Goal: Information Seeking & Learning: Learn about a topic

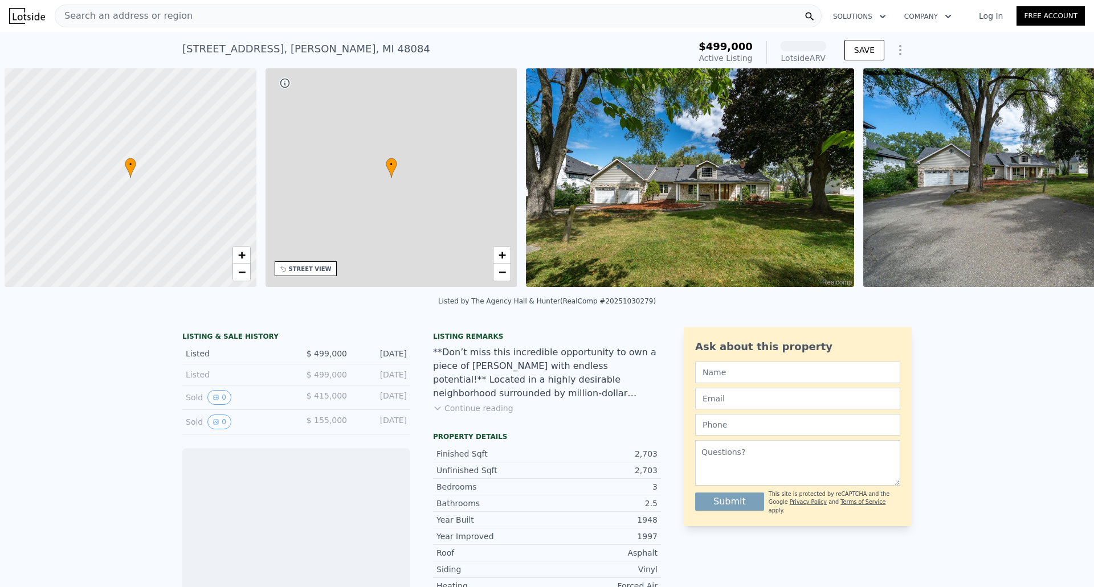
scroll to position [0, 5]
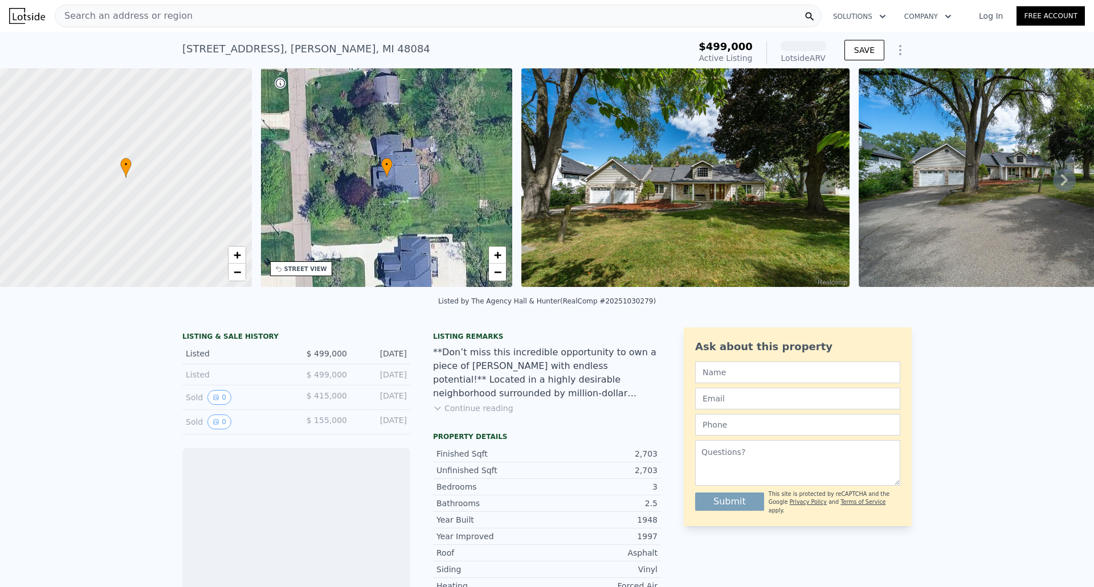
scroll to position [51, 0]
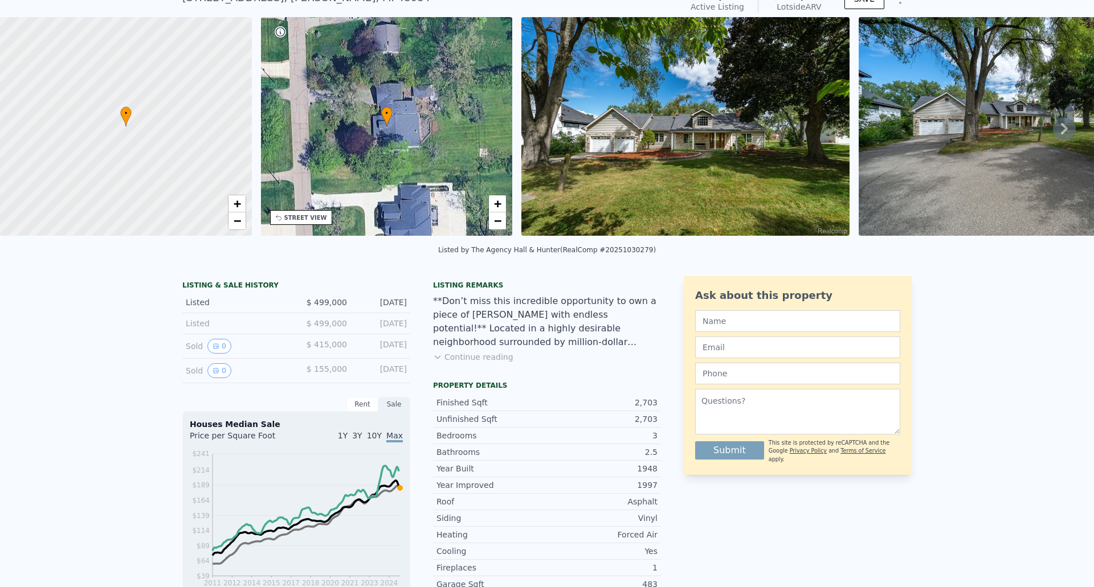
click at [463, 363] on button "Continue reading" at bounding box center [473, 357] width 80 height 11
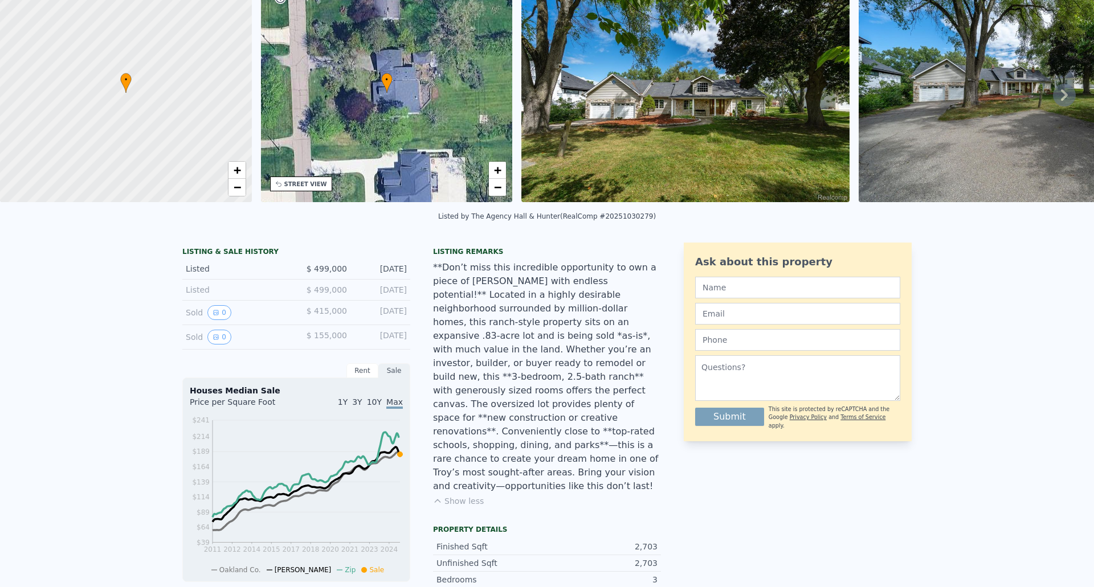
scroll to position [28, 0]
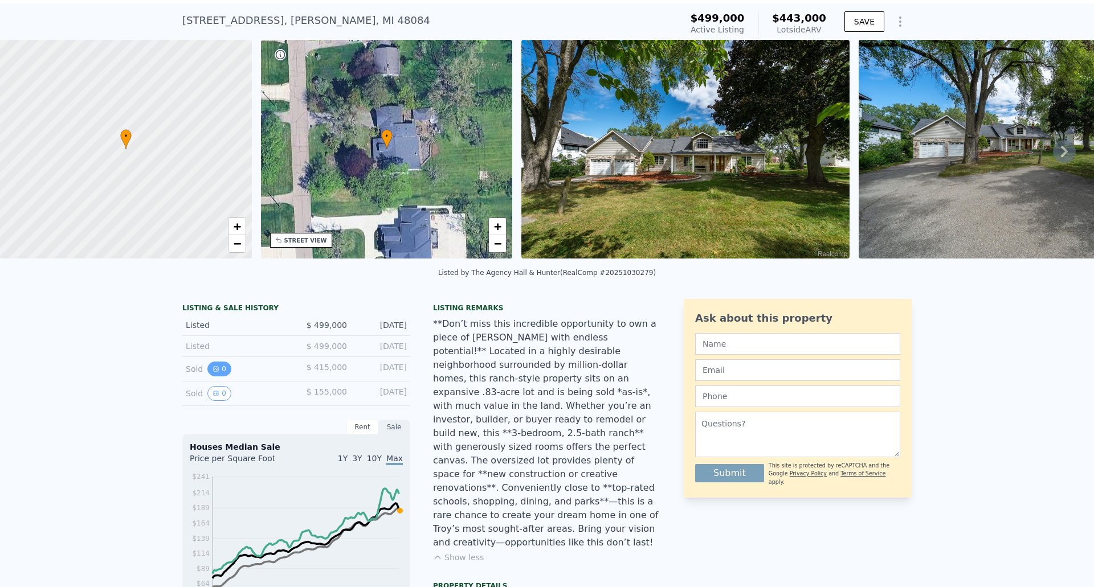
click at [215, 377] on button "0" at bounding box center [219, 369] width 24 height 15
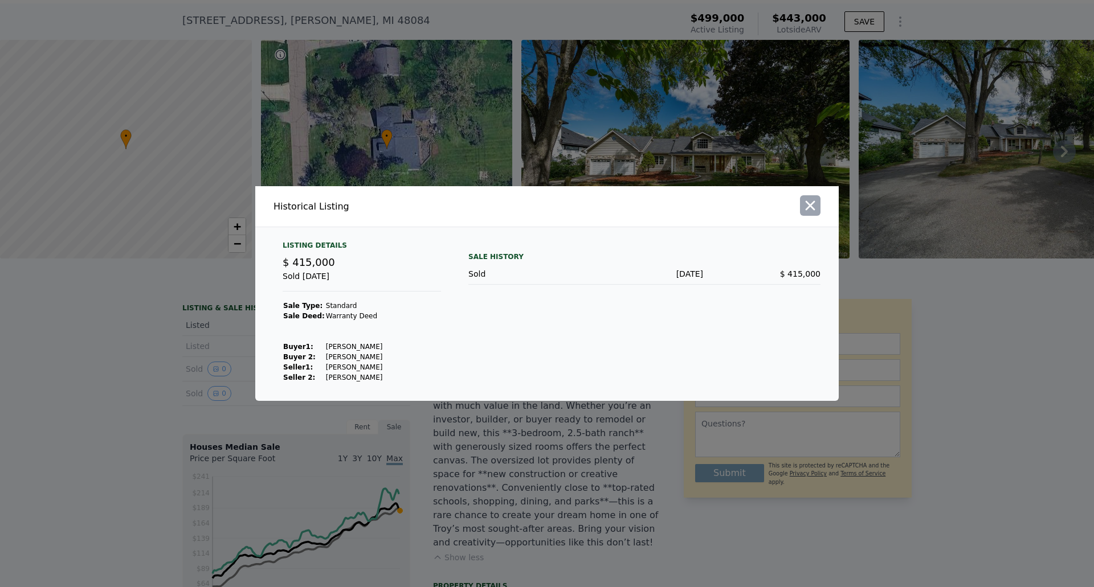
click at [809, 205] on icon "button" at bounding box center [811, 206] width 10 height 10
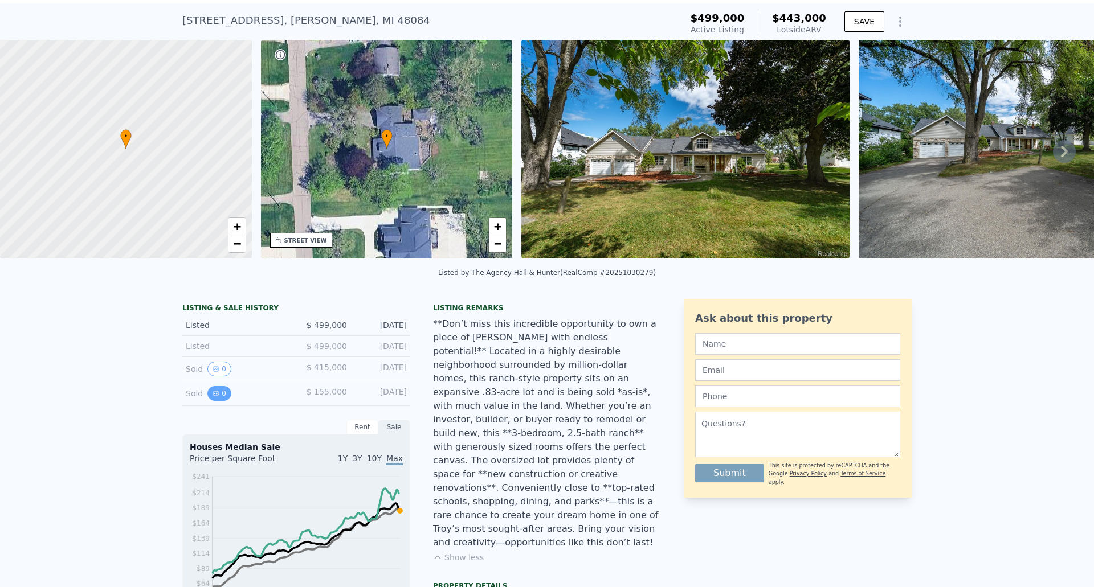
click at [215, 401] on button "0" at bounding box center [219, 393] width 24 height 15
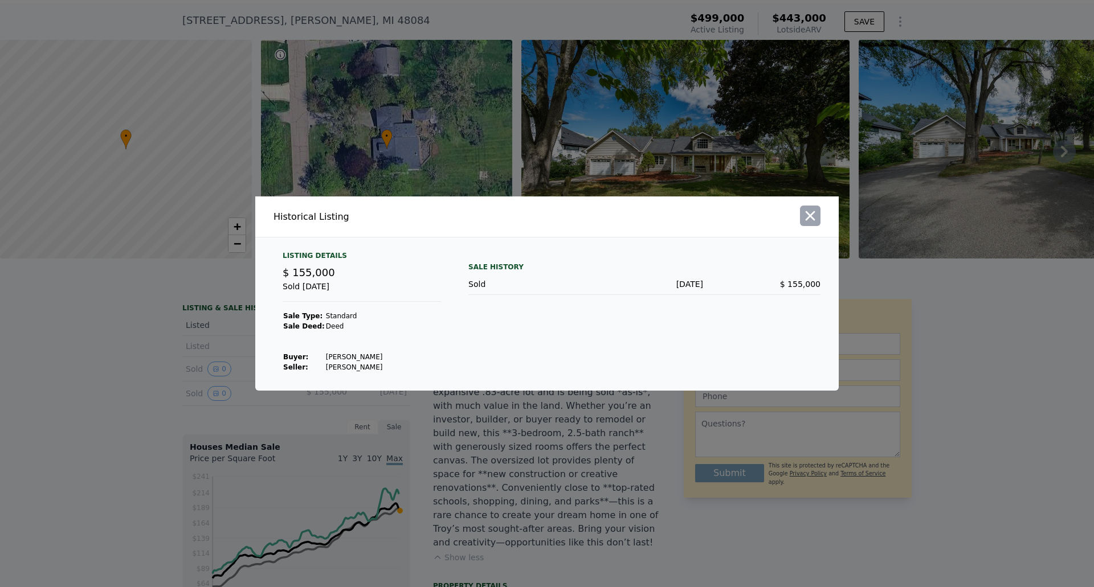
click at [811, 222] on icon "button" at bounding box center [810, 216] width 16 height 16
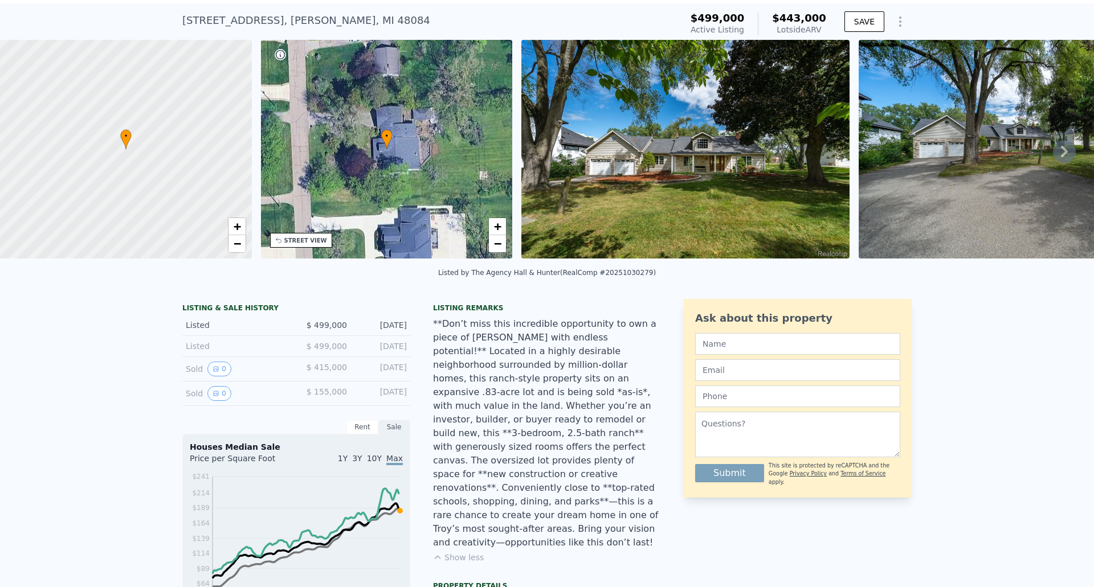
click at [1053, 156] on icon at bounding box center [1064, 151] width 23 height 23
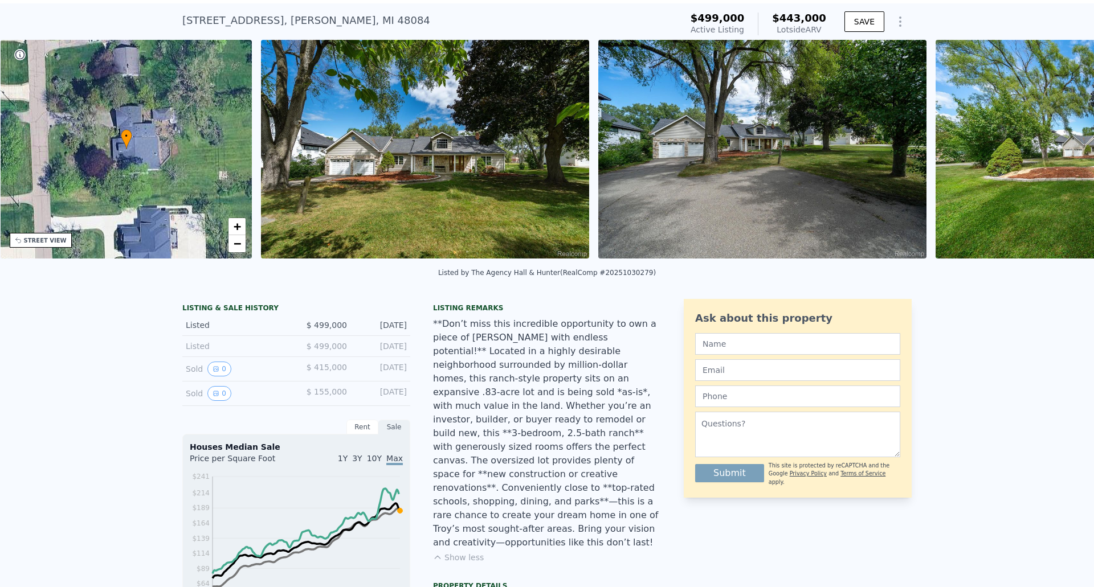
scroll to position [0, 266]
click at [1051, 156] on div "• + − • + − STREET VIEW Loading... SATELLITE VIEW" at bounding box center [547, 151] width 1094 height 223
click at [1061, 154] on icon at bounding box center [1064, 151] width 7 height 11
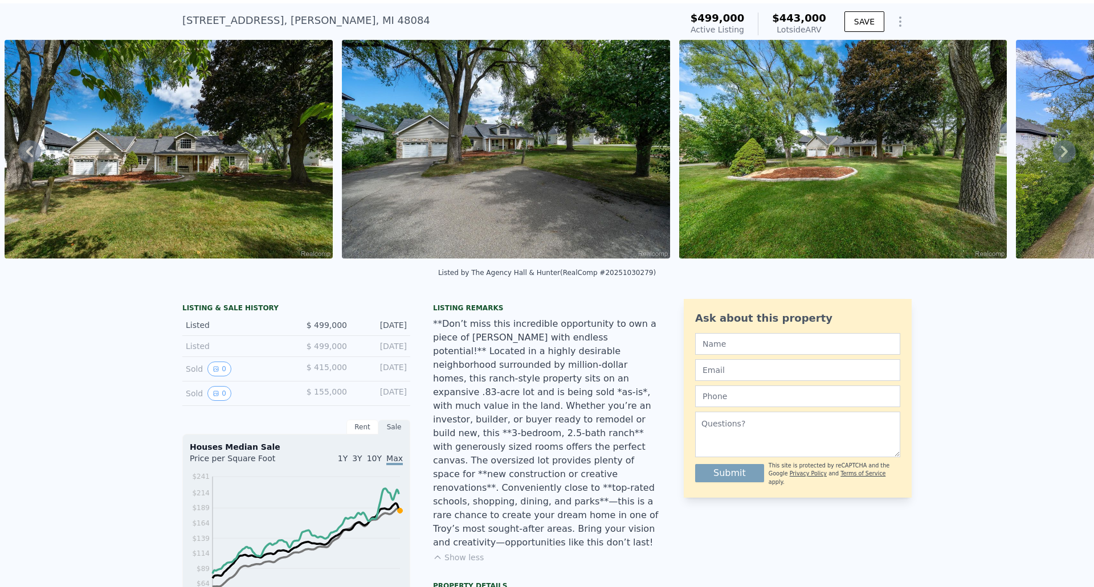
click at [1061, 154] on icon at bounding box center [1064, 151] width 7 height 11
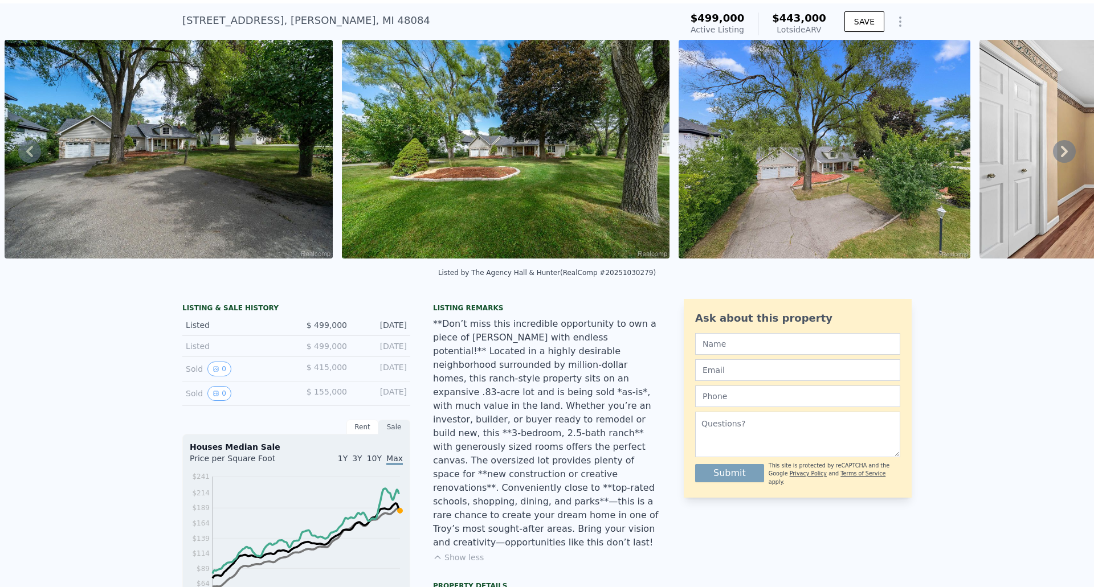
click at [1061, 154] on icon at bounding box center [1064, 151] width 7 height 11
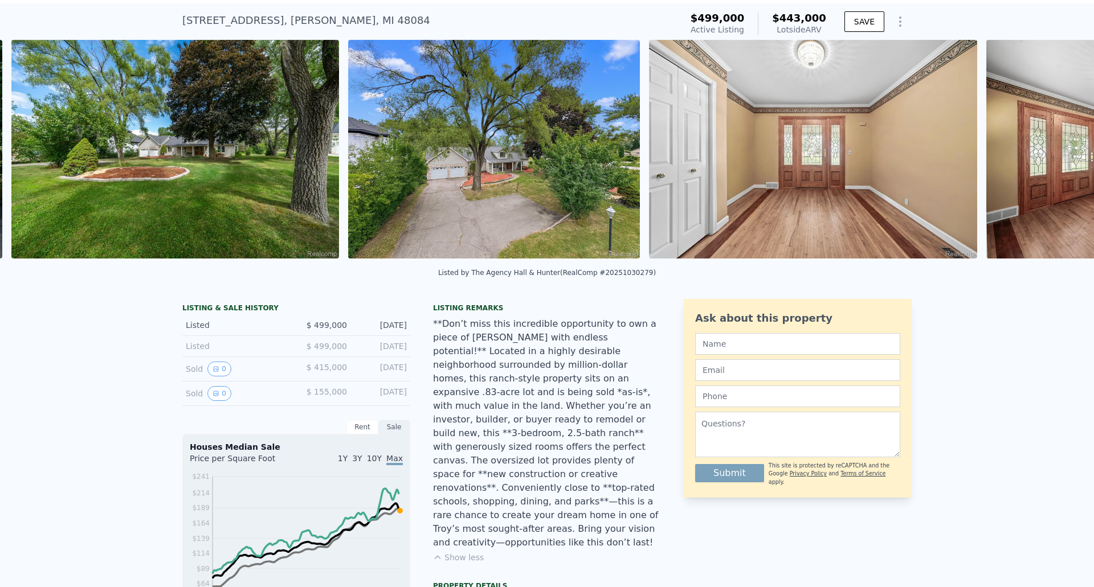
scroll to position [0, 1196]
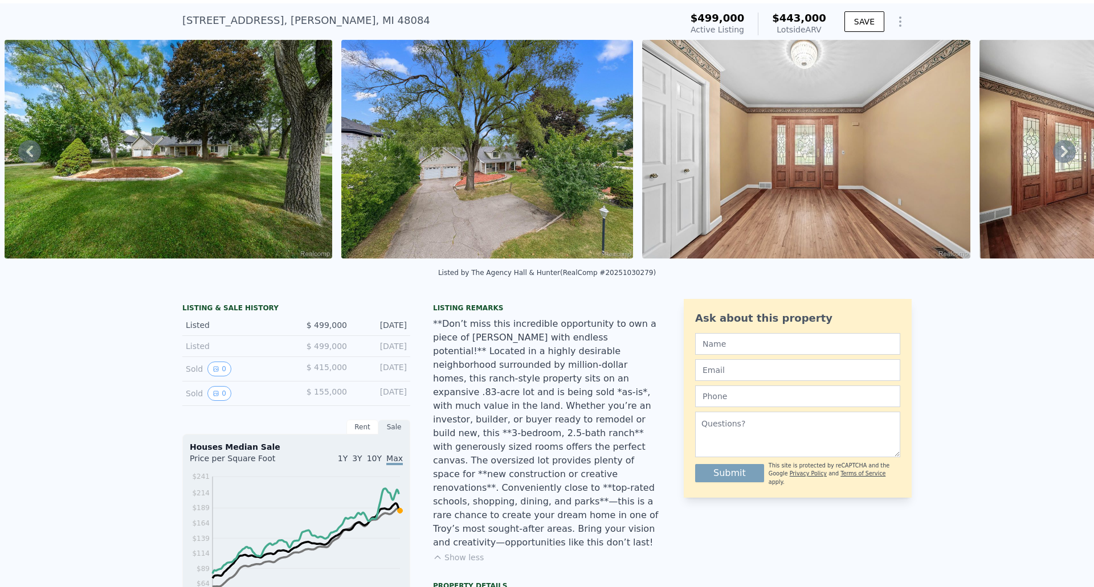
click at [1061, 154] on icon at bounding box center [1064, 151] width 7 height 11
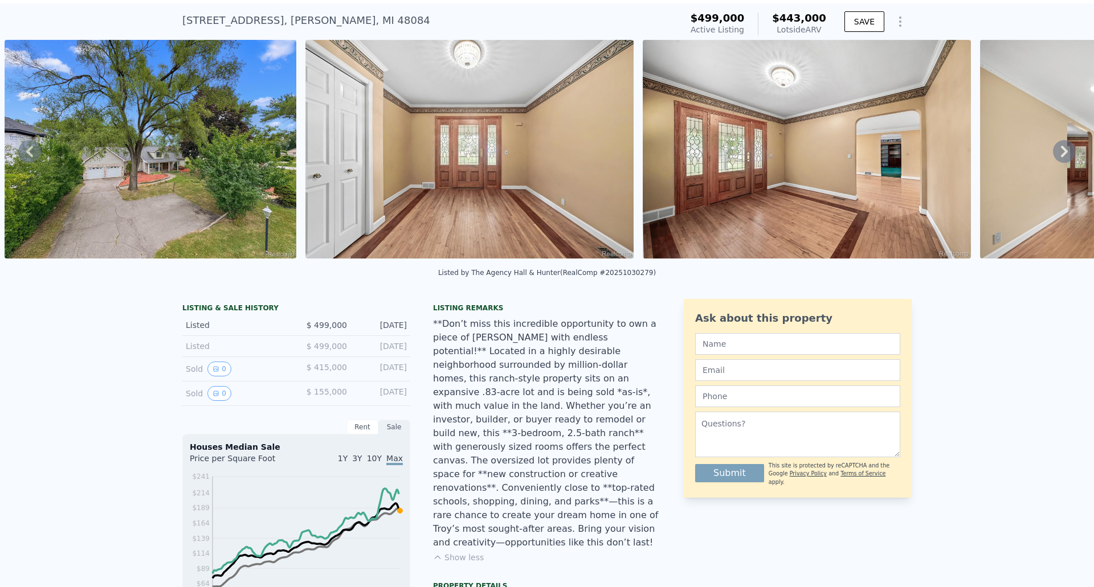
click at [1061, 154] on icon at bounding box center [1064, 151] width 7 height 11
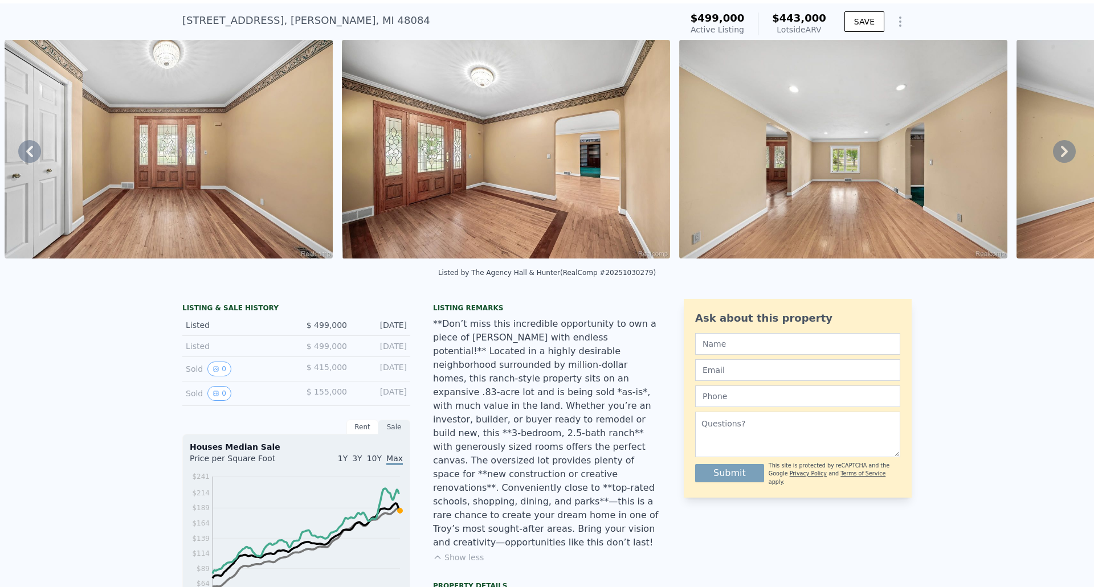
click at [1061, 154] on icon at bounding box center [1064, 151] width 7 height 11
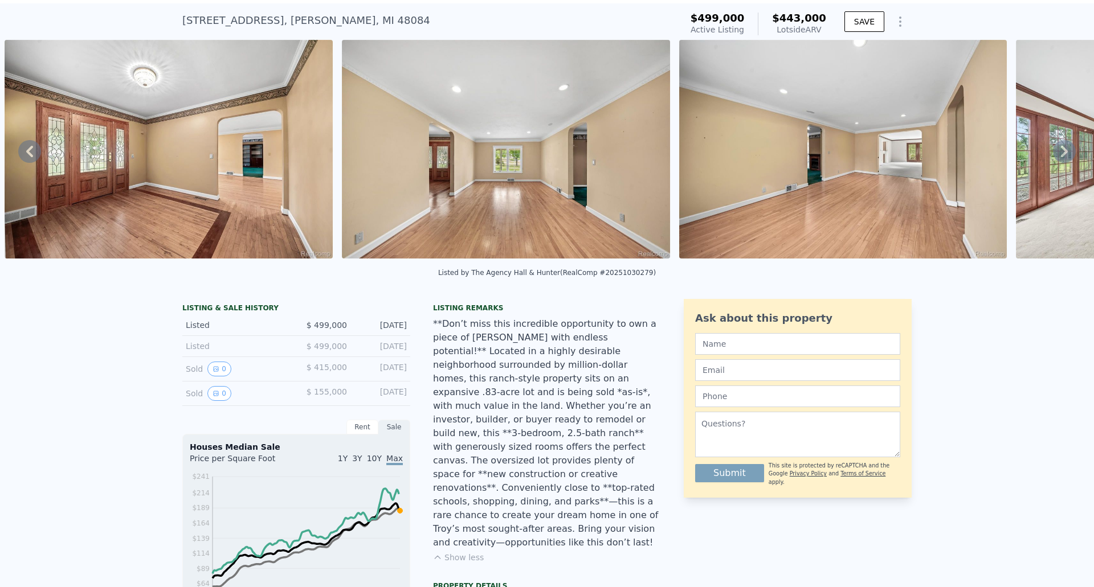
click at [1061, 154] on icon at bounding box center [1064, 151] width 7 height 11
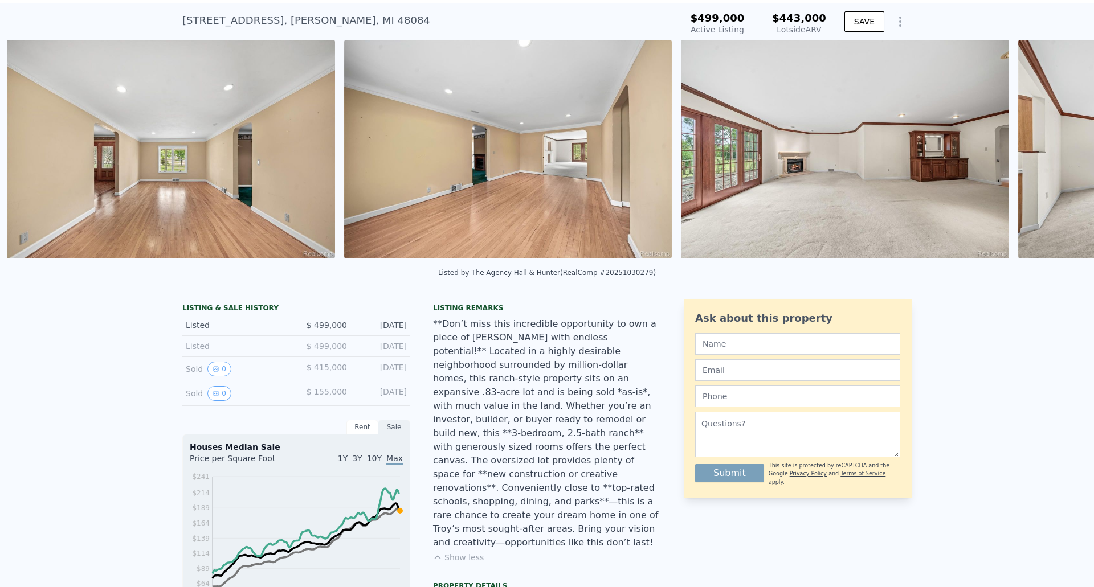
scroll to position [0, 2508]
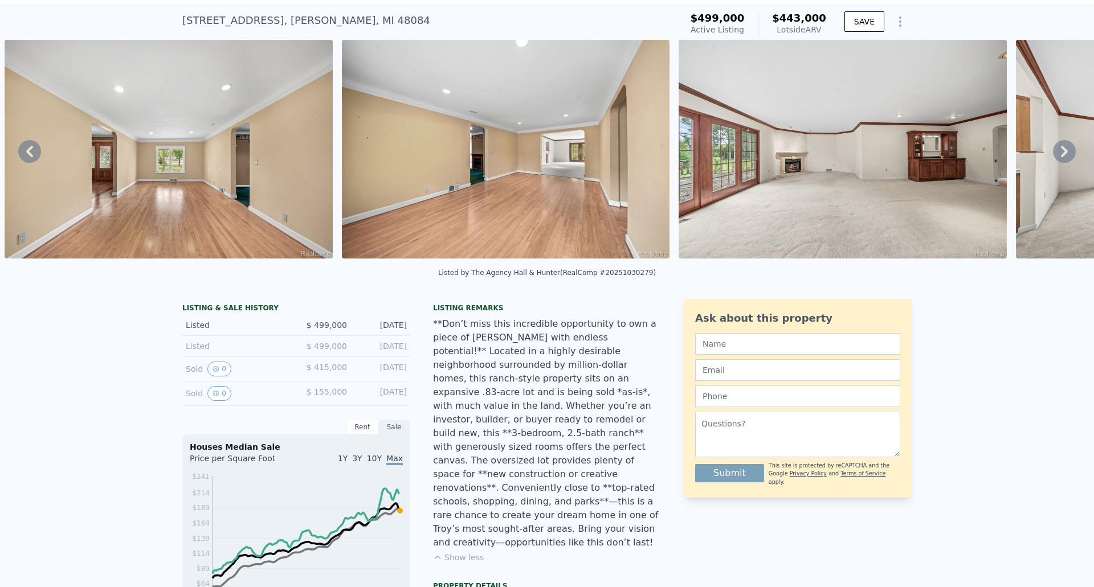
click at [1061, 154] on icon at bounding box center [1064, 151] width 7 height 11
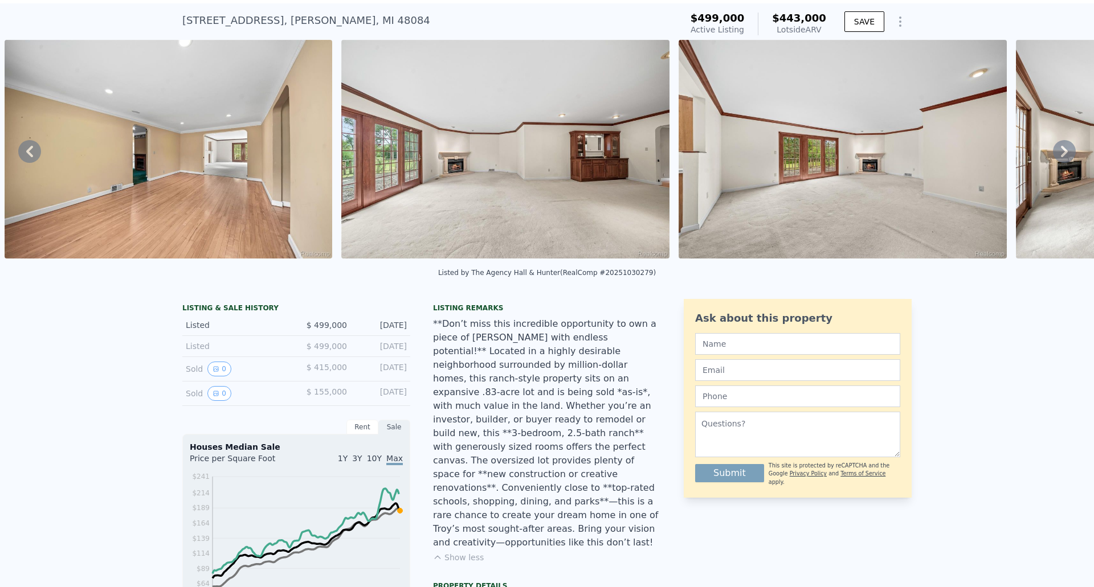
click at [1061, 154] on icon at bounding box center [1064, 151] width 7 height 11
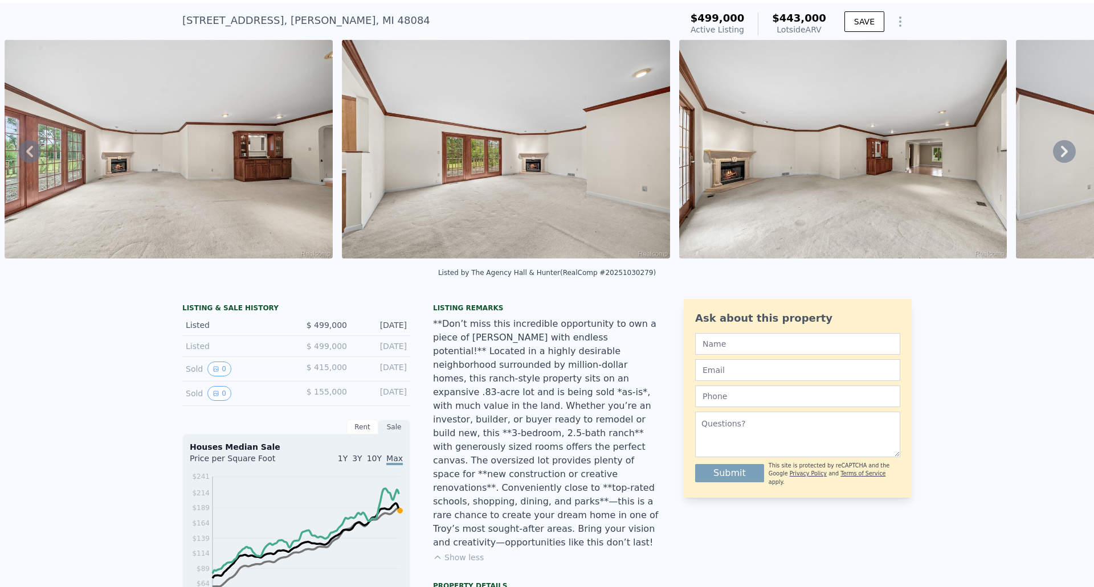
click at [1061, 154] on icon at bounding box center [1064, 151] width 7 height 11
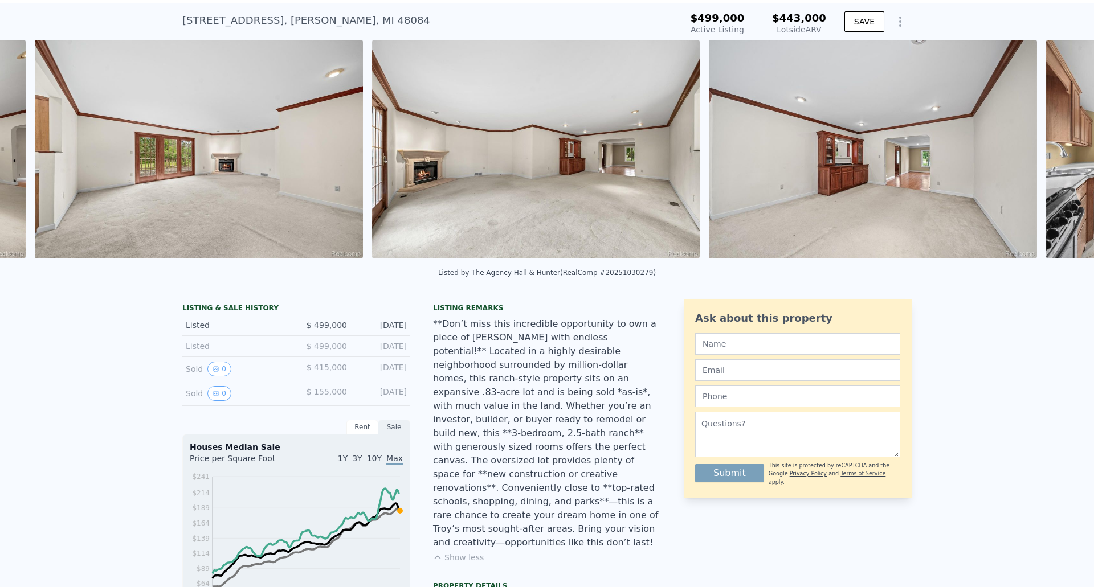
scroll to position [0, 3520]
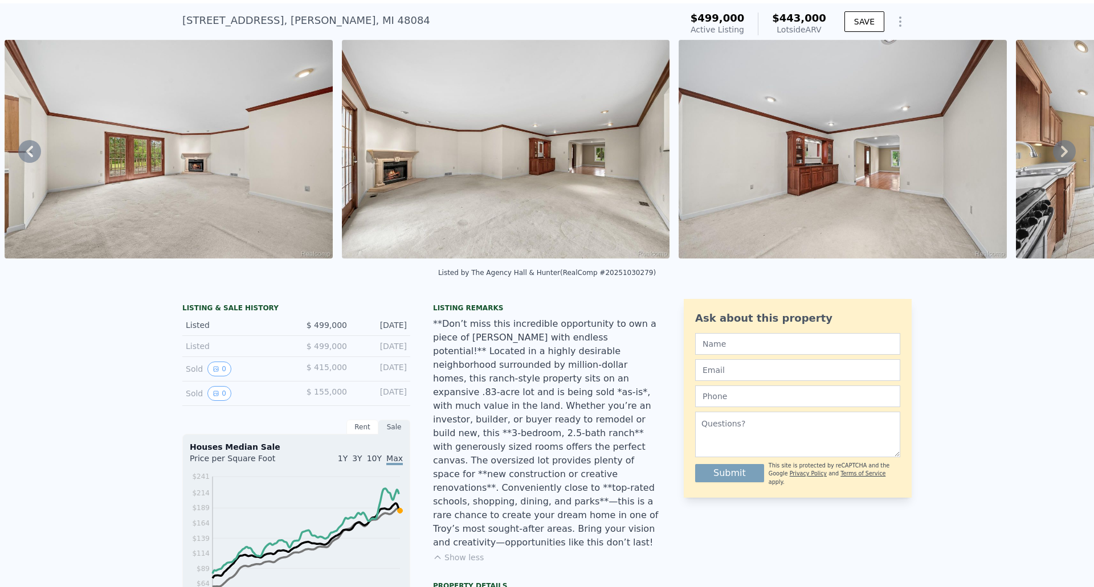
click at [1061, 154] on icon at bounding box center [1064, 151] width 7 height 11
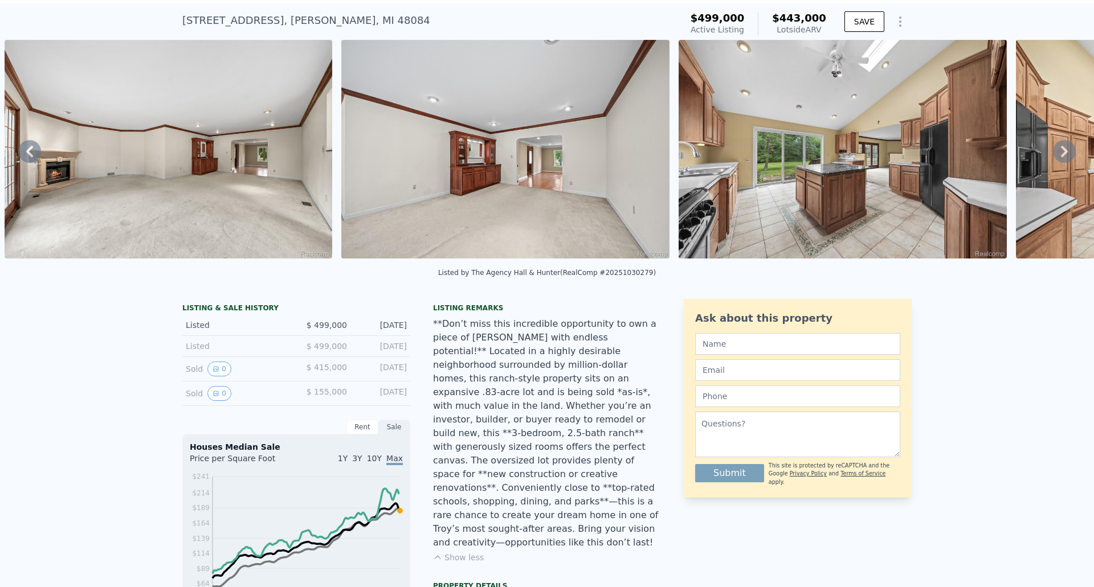
click at [1061, 154] on icon at bounding box center [1064, 151] width 7 height 11
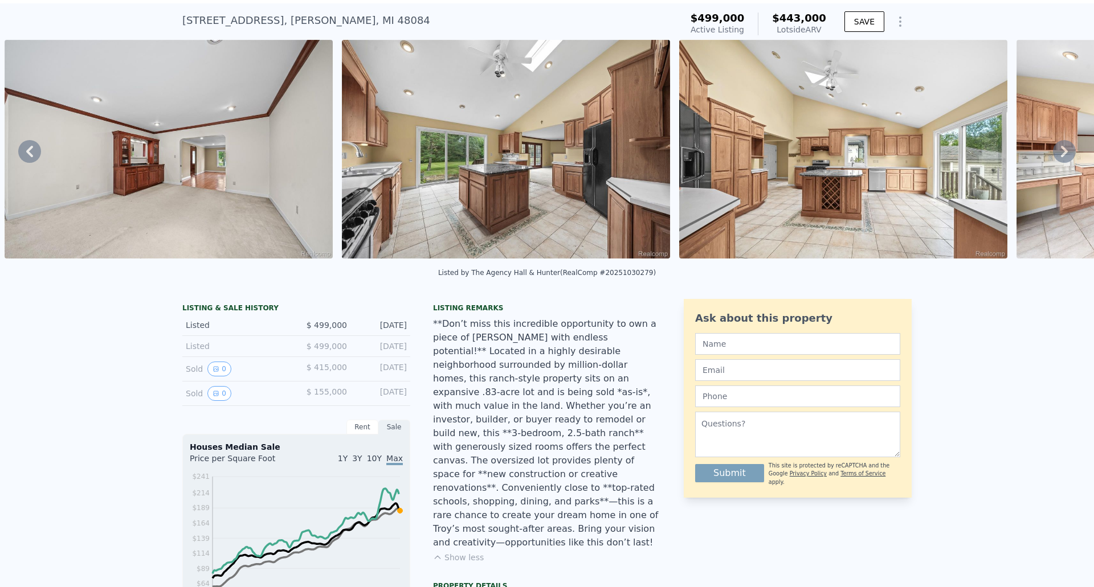
click at [1061, 154] on icon at bounding box center [1064, 151] width 7 height 11
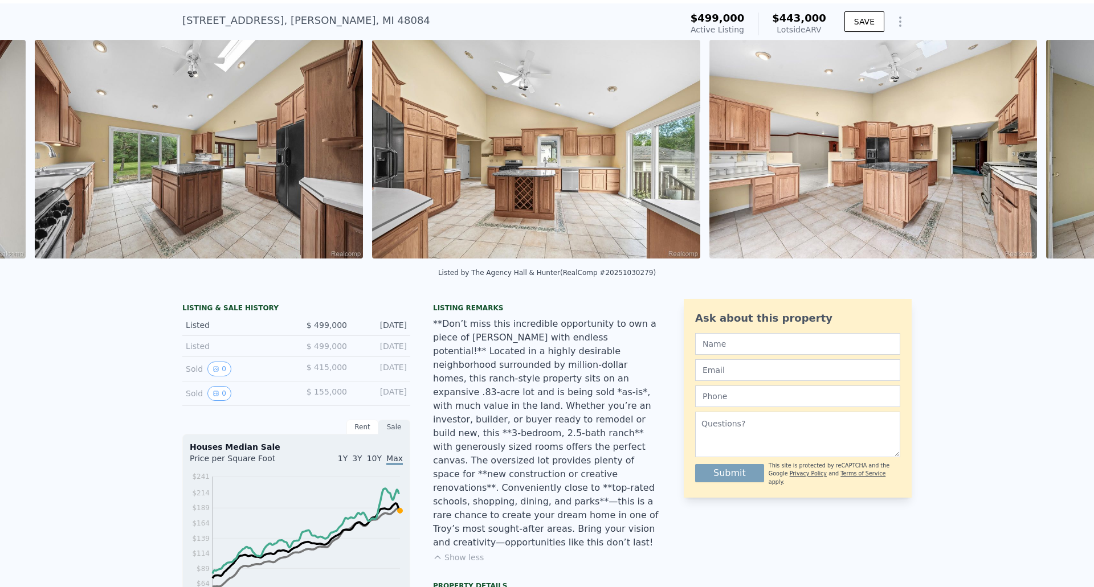
scroll to position [0, 4531]
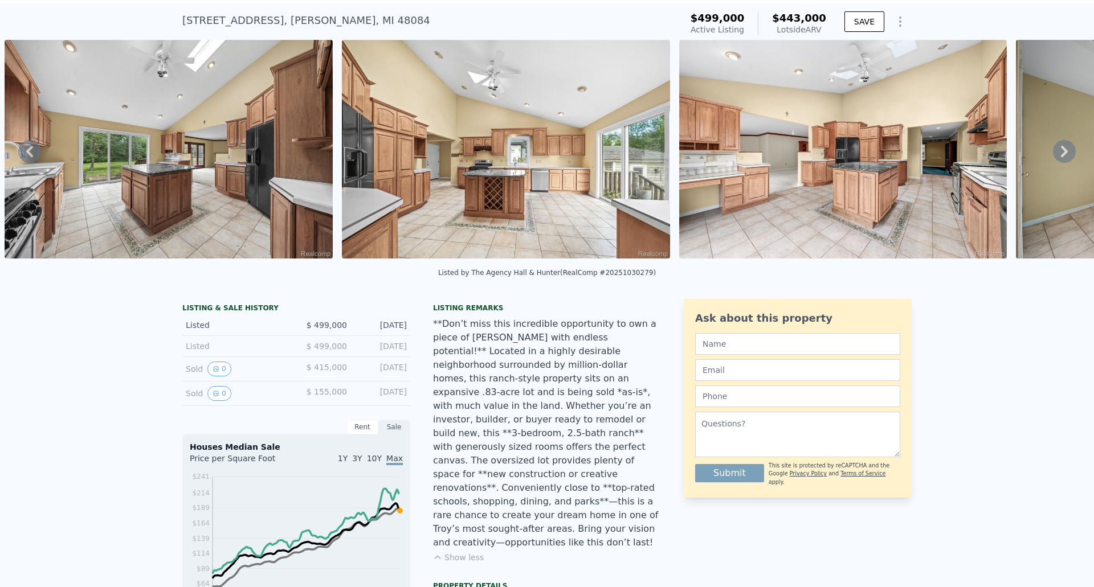
click at [1061, 154] on icon at bounding box center [1064, 151] width 7 height 11
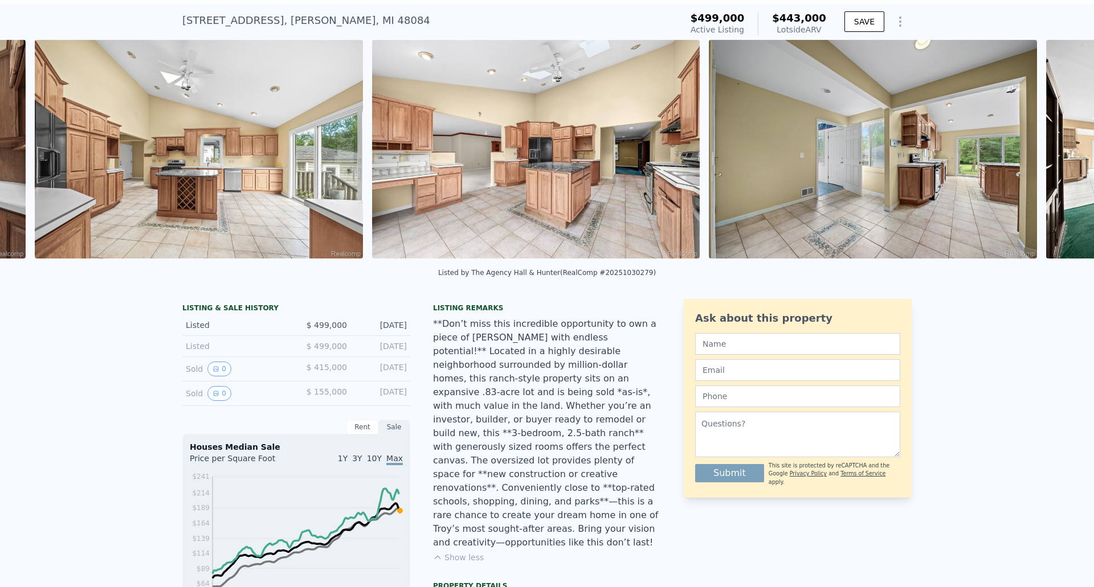
scroll to position [0, 4868]
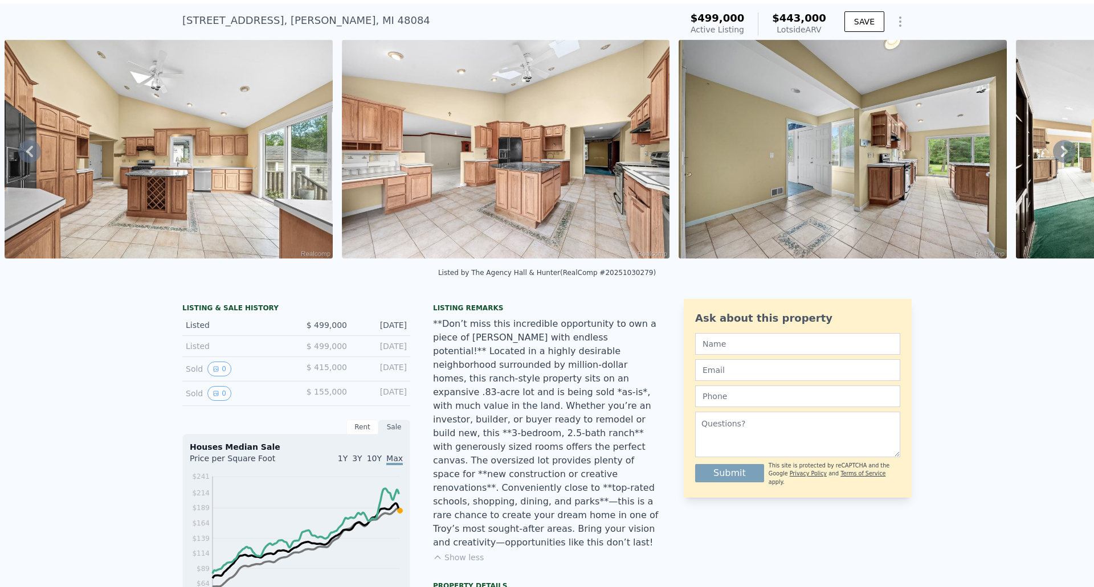
click at [1061, 154] on icon at bounding box center [1064, 151] width 7 height 11
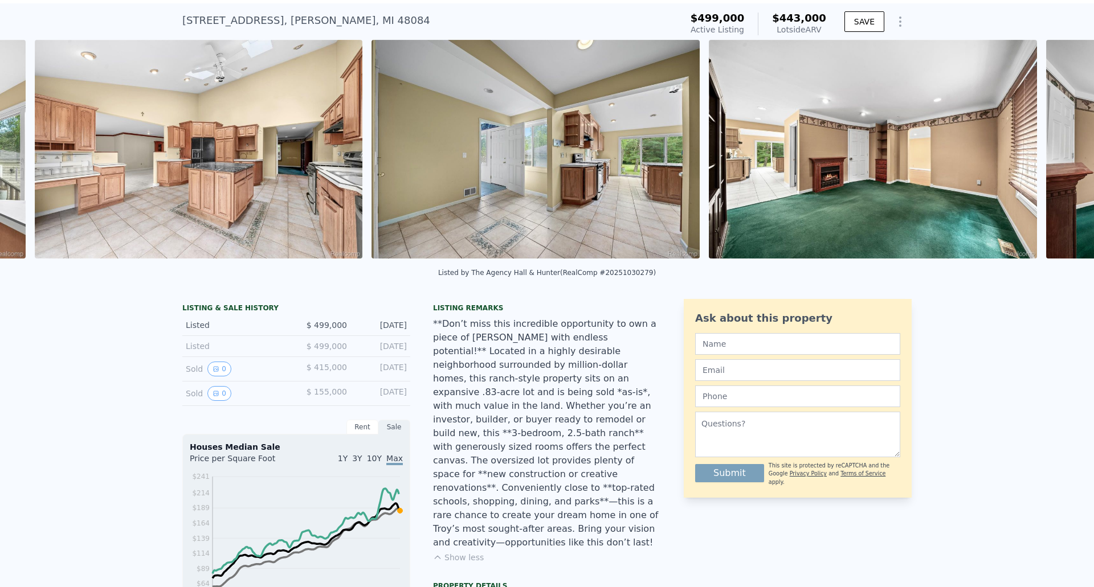
scroll to position [0, 5206]
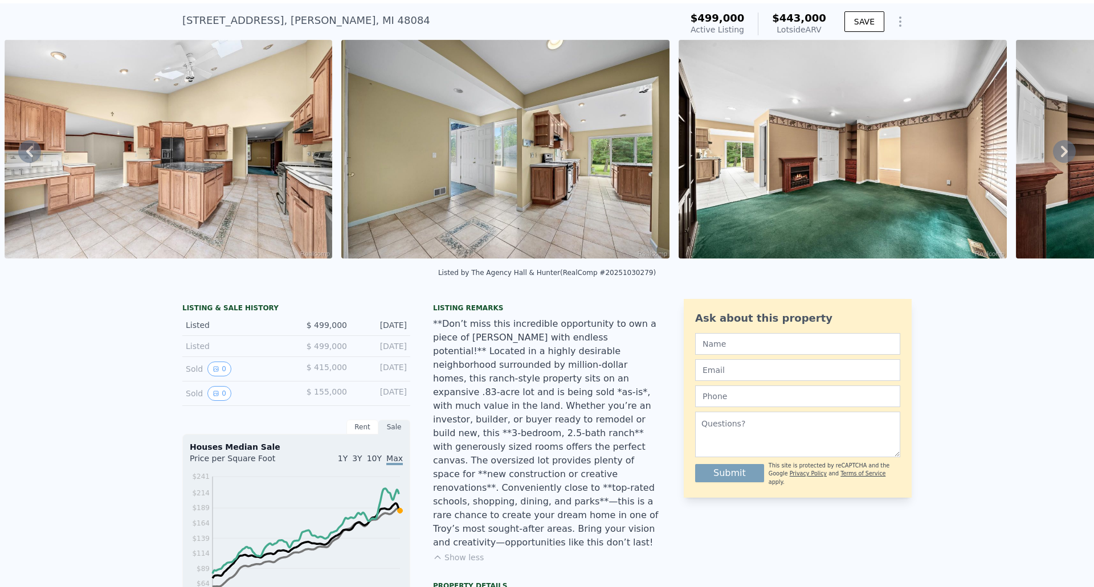
click at [1061, 154] on icon at bounding box center [1064, 151] width 7 height 11
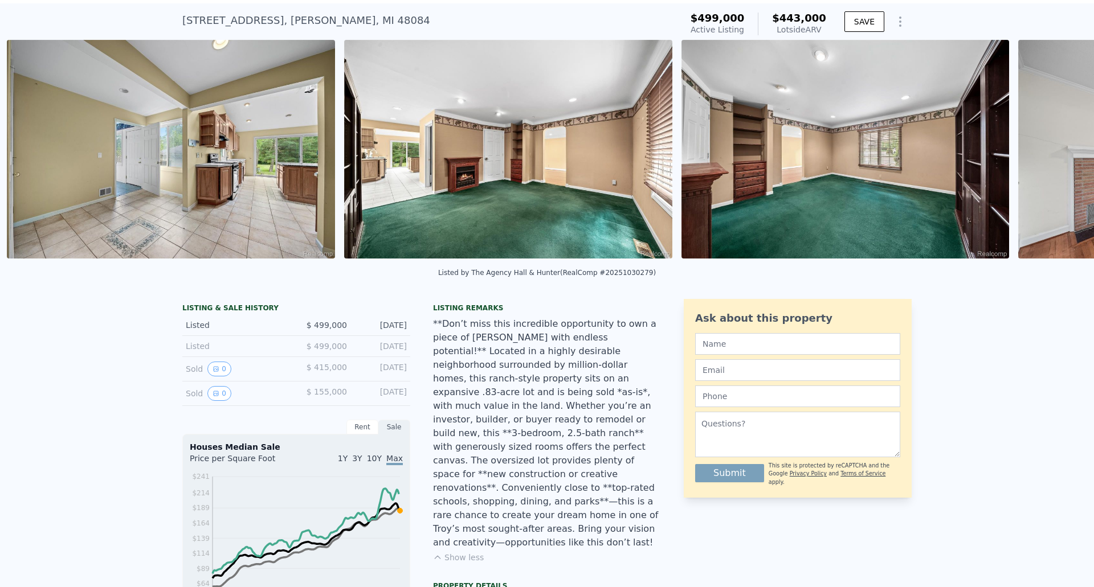
scroll to position [0, 5542]
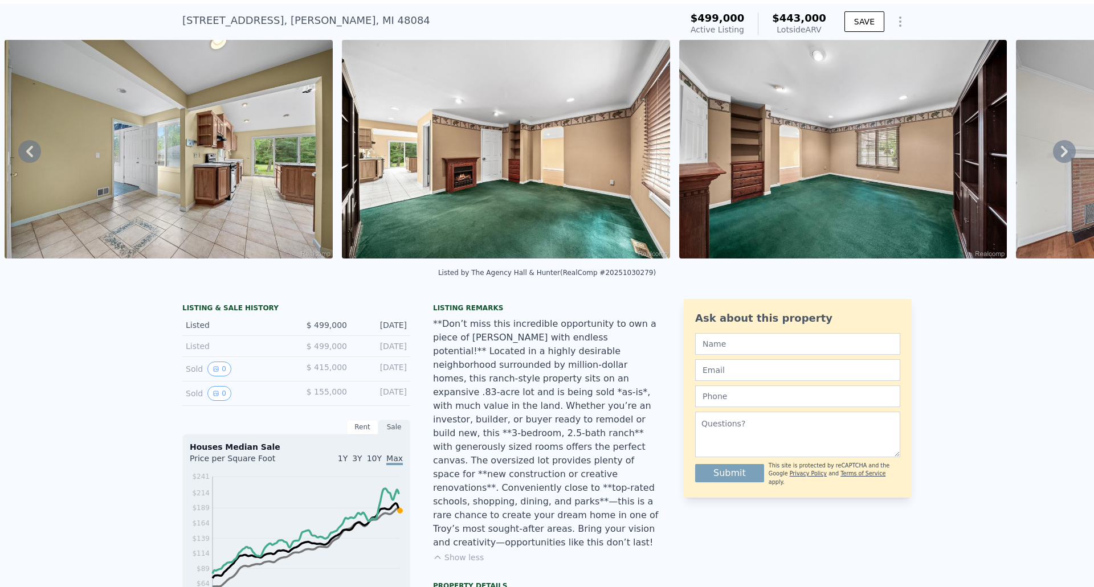
click at [1061, 153] on icon at bounding box center [1064, 151] width 7 height 11
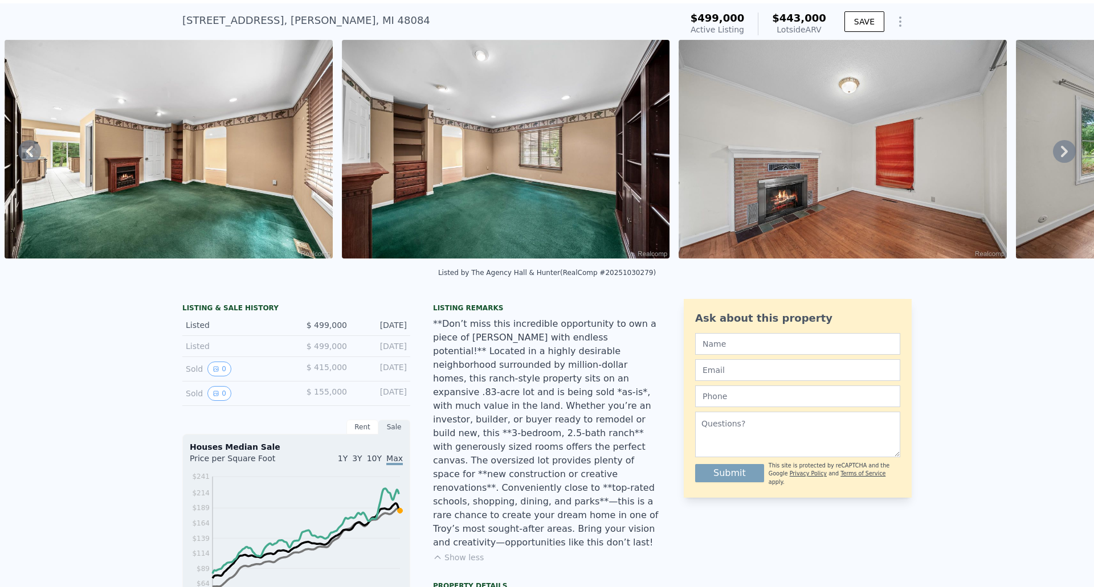
click at [1061, 153] on icon at bounding box center [1064, 151] width 7 height 11
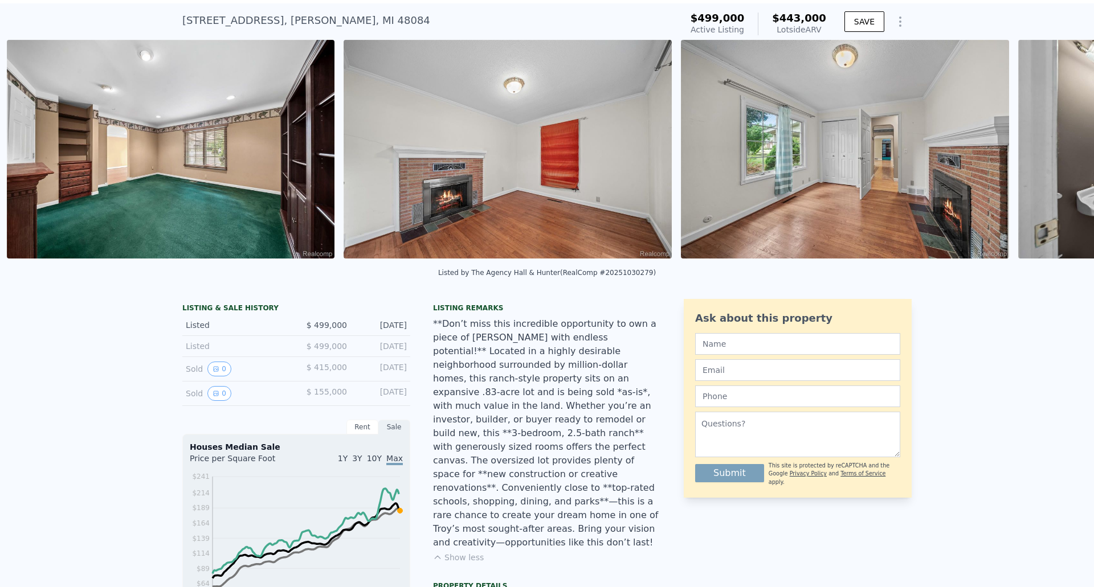
scroll to position [0, 6217]
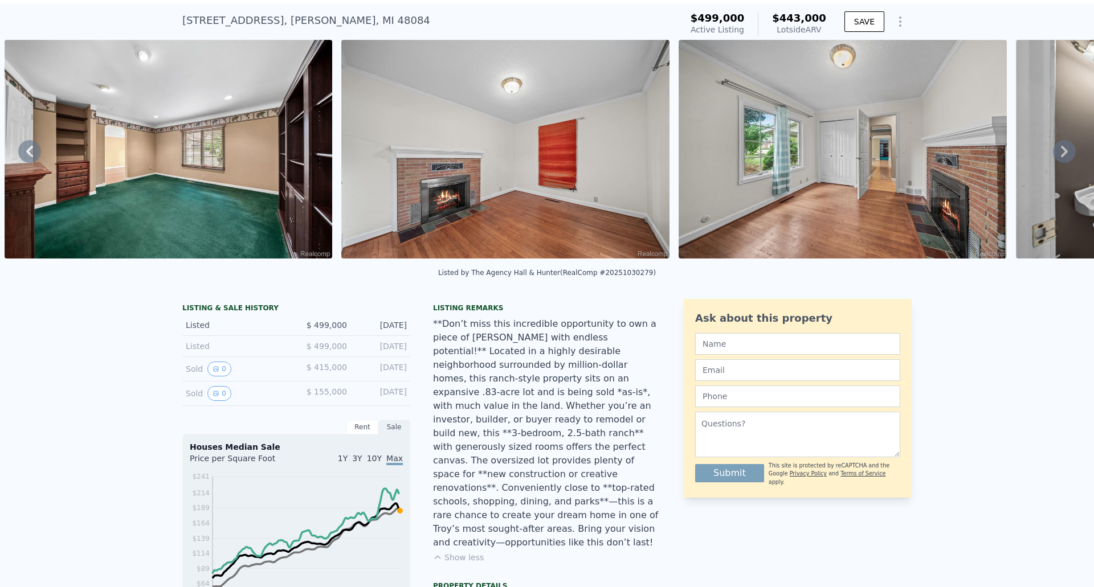
click at [1061, 153] on icon at bounding box center [1064, 151] width 7 height 11
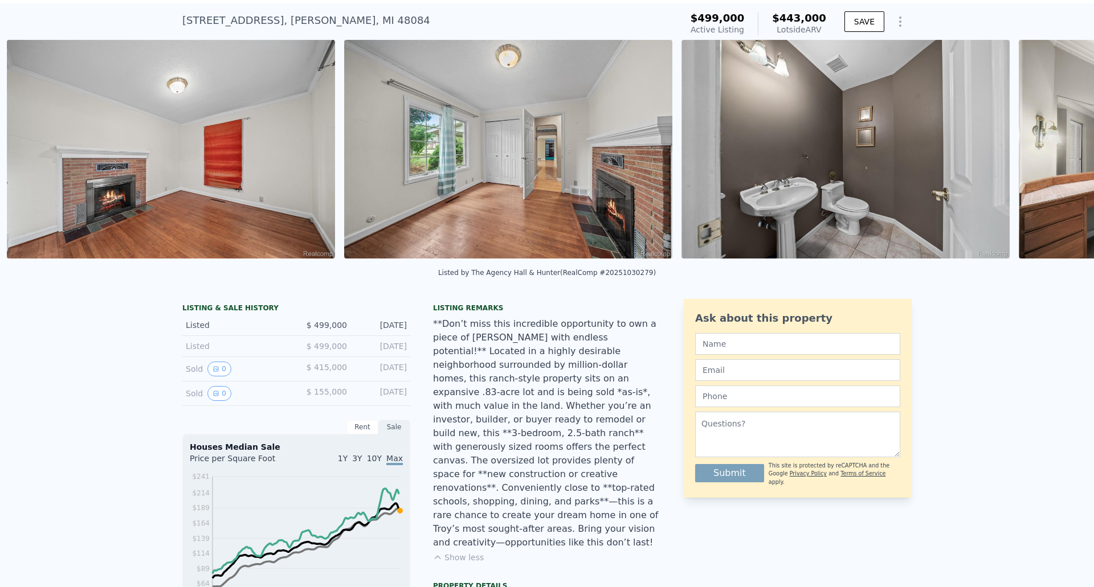
scroll to position [0, 6554]
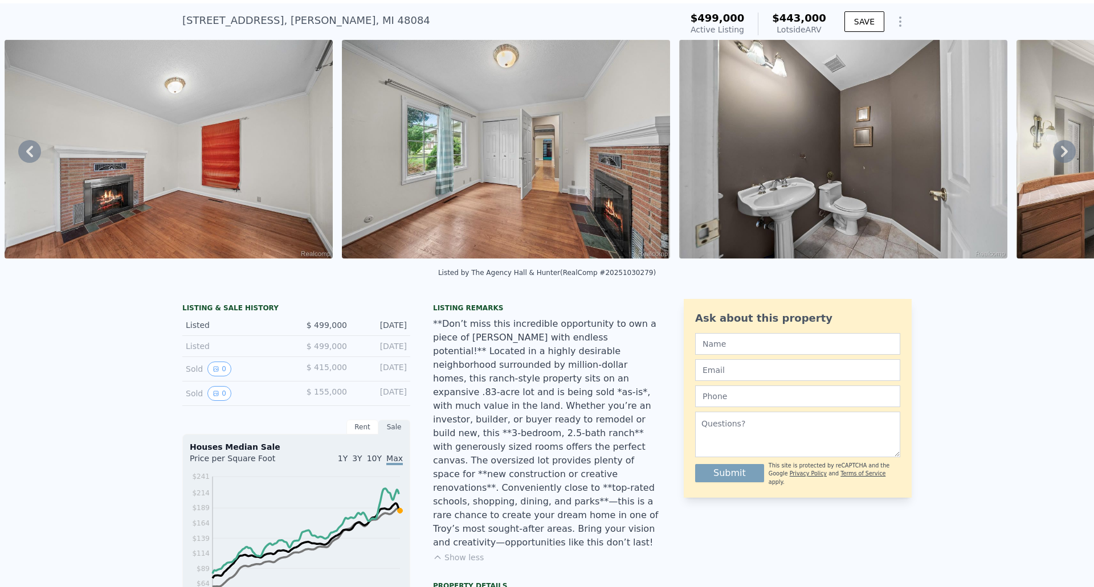
click at [1061, 153] on icon at bounding box center [1064, 151] width 7 height 11
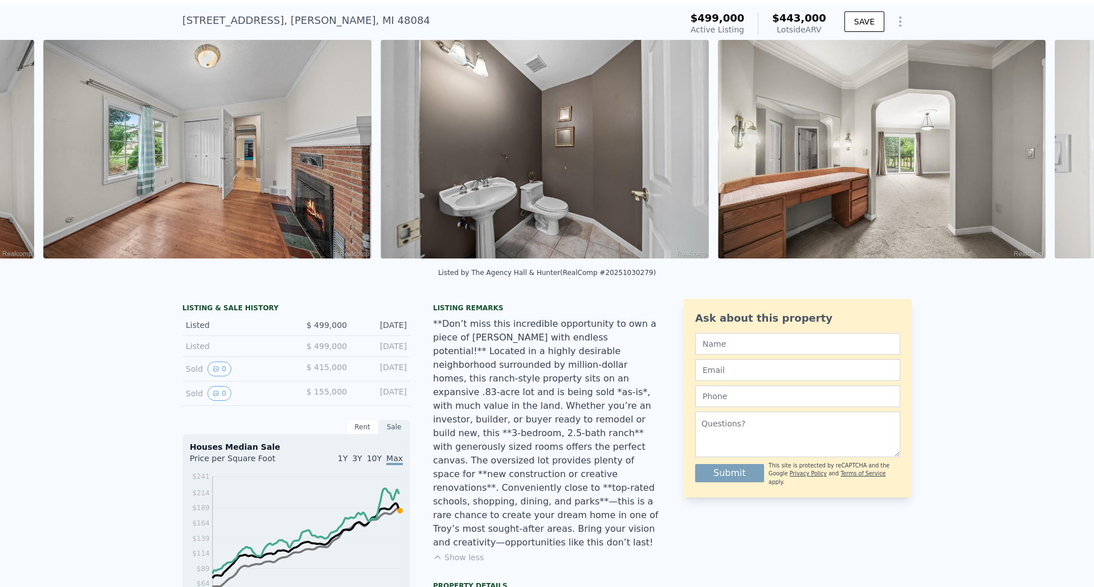
scroll to position [0, 6891]
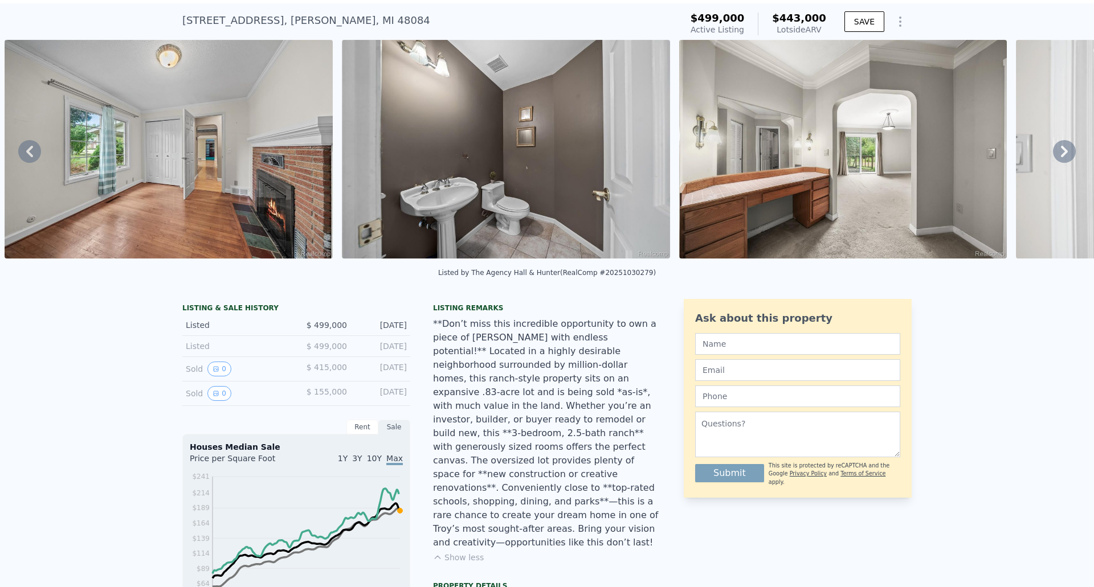
click at [1061, 153] on icon at bounding box center [1064, 151] width 7 height 11
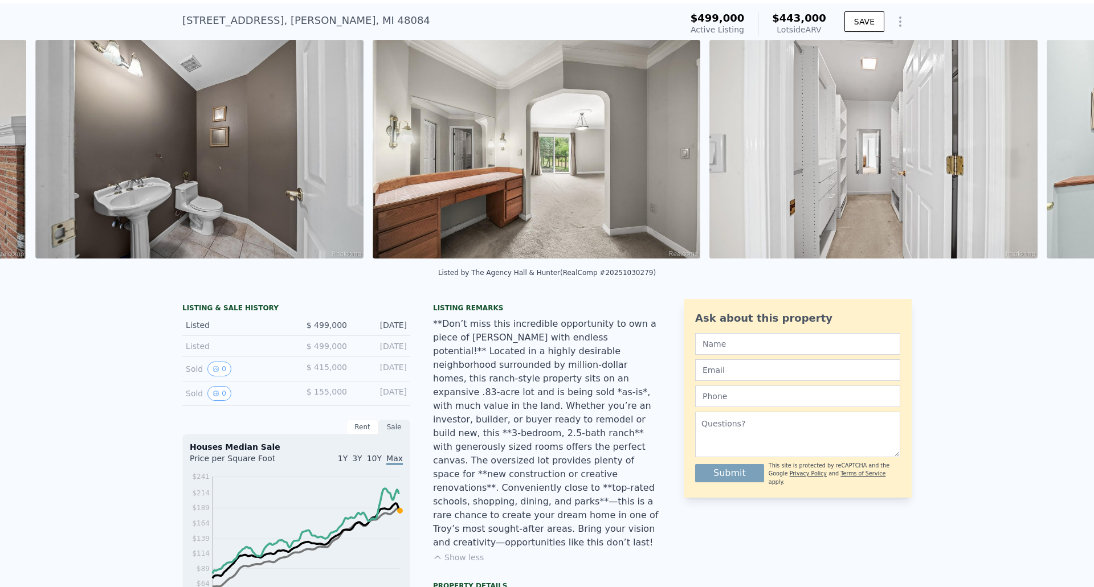
scroll to position [0, 7228]
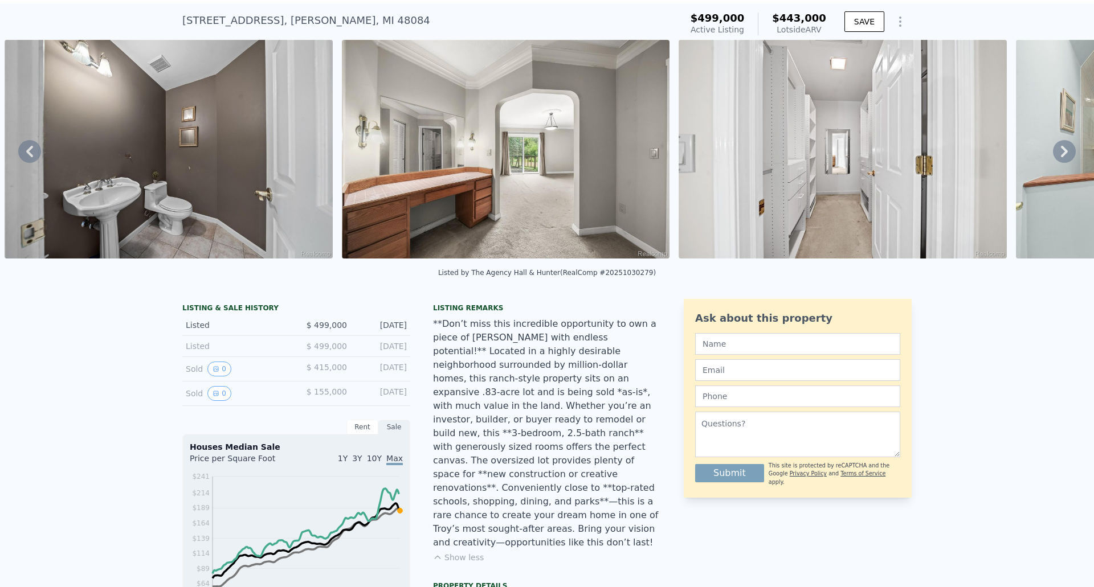
click at [1061, 153] on icon at bounding box center [1064, 151] width 7 height 11
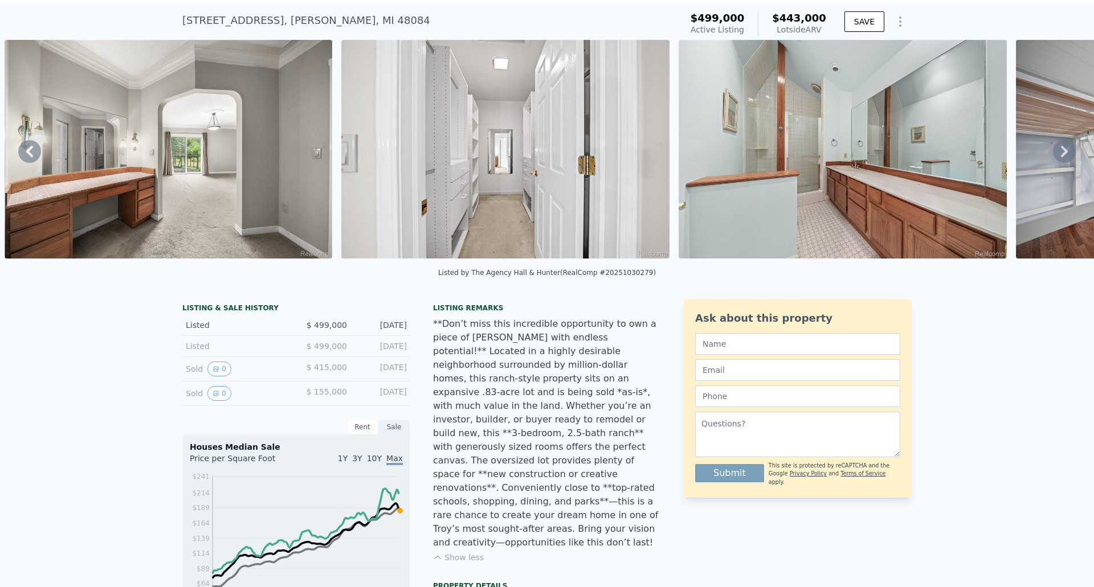
click at [1061, 153] on icon at bounding box center [1064, 151] width 7 height 11
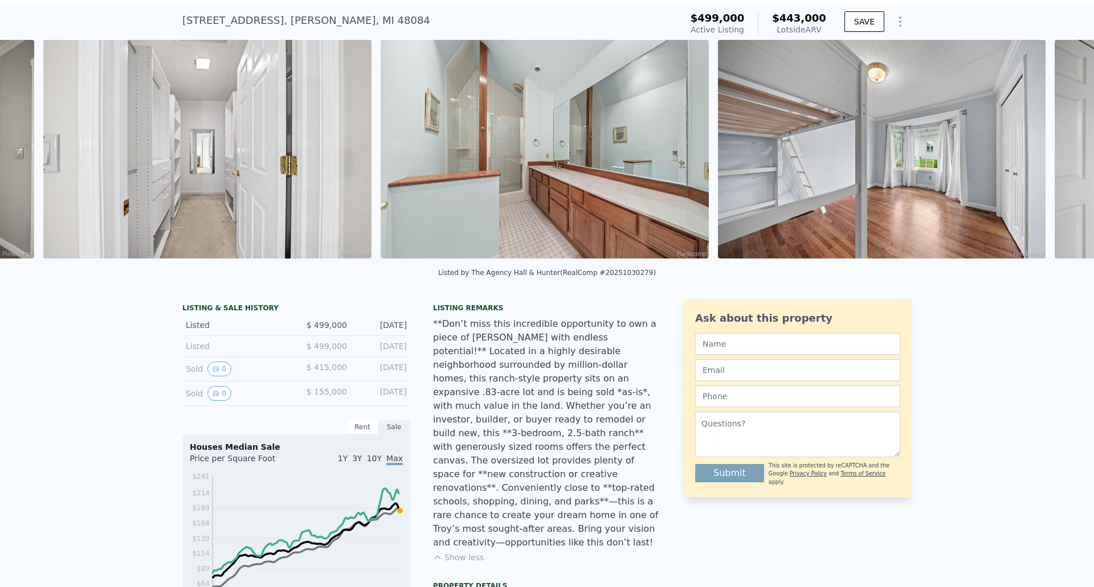
scroll to position [0, 7902]
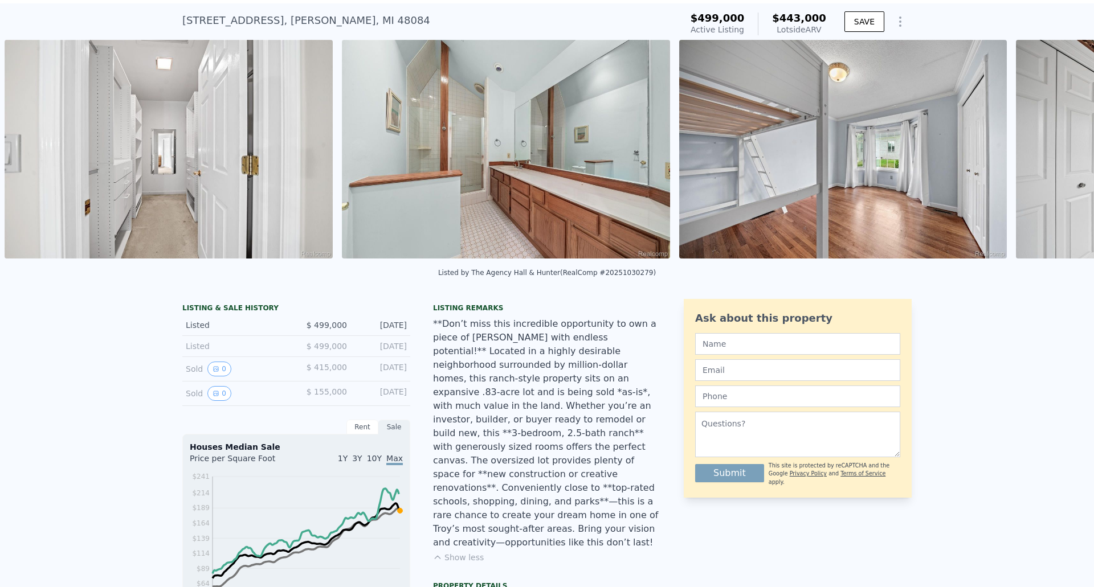
click at [1056, 153] on div "• + − • + − STREET VIEW Loading... SATELLITE VIEW" at bounding box center [547, 151] width 1094 height 223
click at [1061, 153] on icon at bounding box center [1064, 151] width 7 height 11
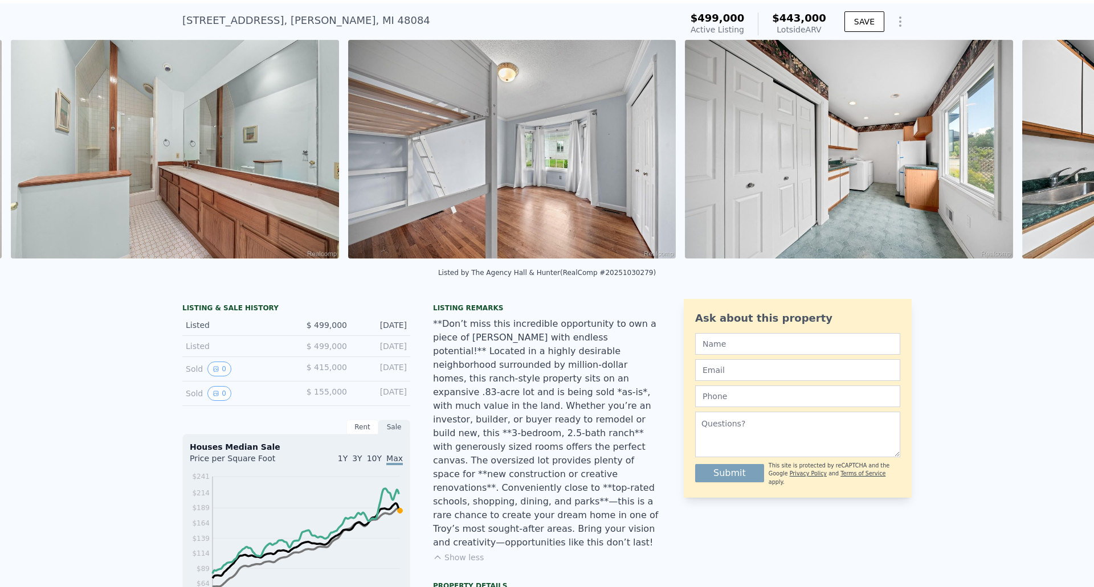
scroll to position [0, 8240]
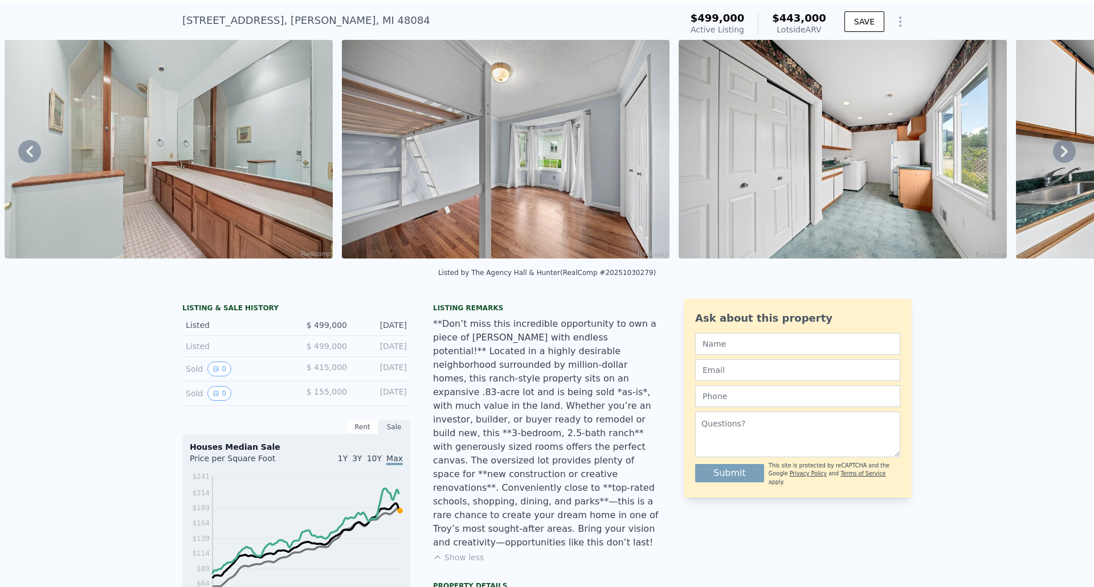
click at [1061, 153] on icon at bounding box center [1064, 151] width 7 height 11
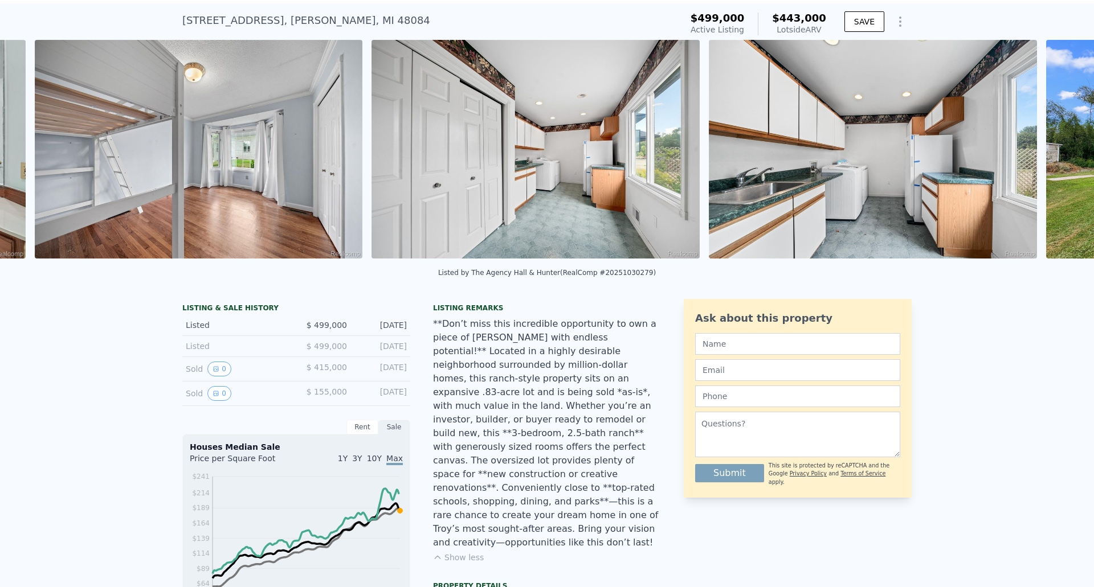
scroll to position [0, 8577]
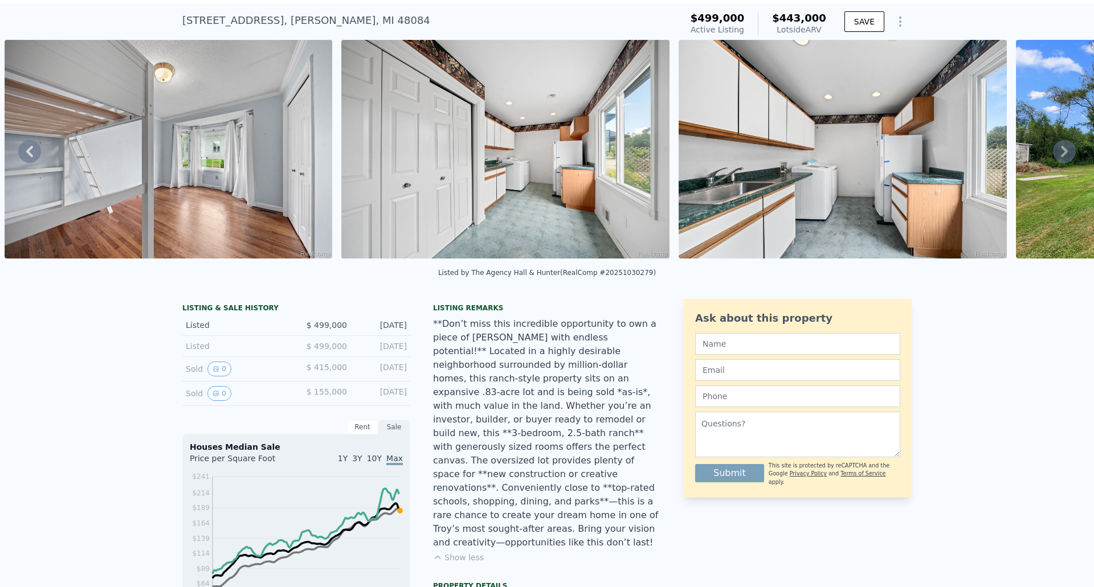
click at [1061, 153] on icon at bounding box center [1064, 151] width 7 height 11
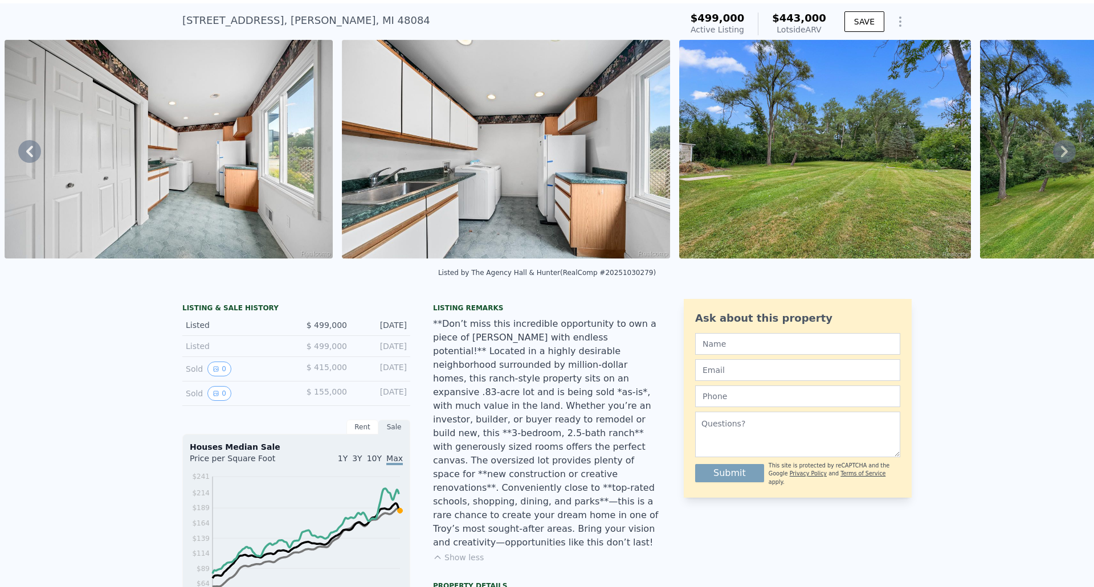
click at [1061, 153] on icon at bounding box center [1064, 151] width 7 height 11
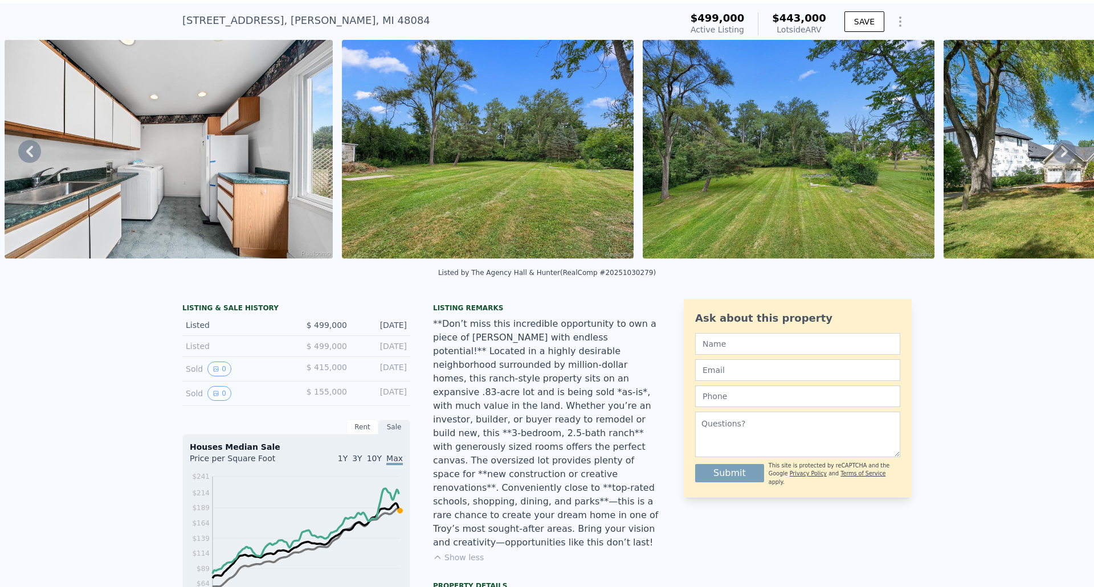
click at [1061, 153] on icon at bounding box center [1064, 151] width 7 height 11
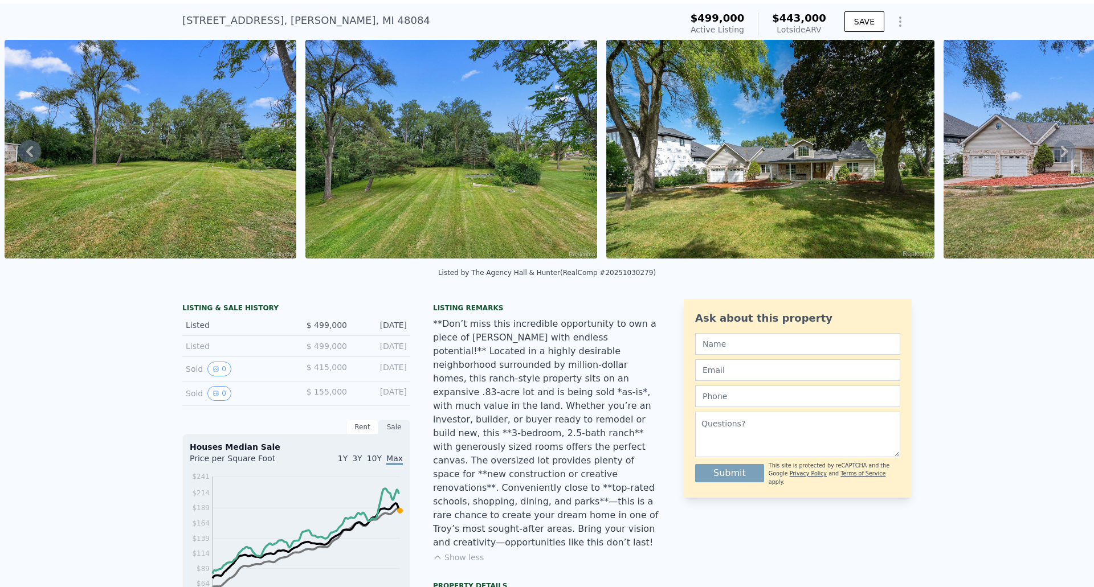
click at [1061, 153] on icon at bounding box center [1064, 151] width 7 height 11
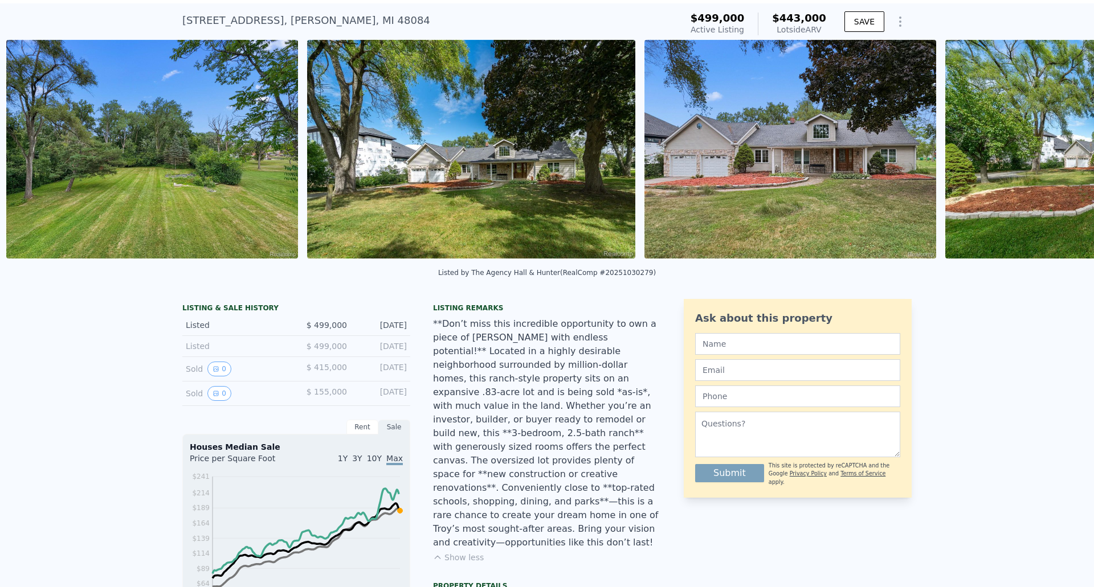
scroll to position [0, 9889]
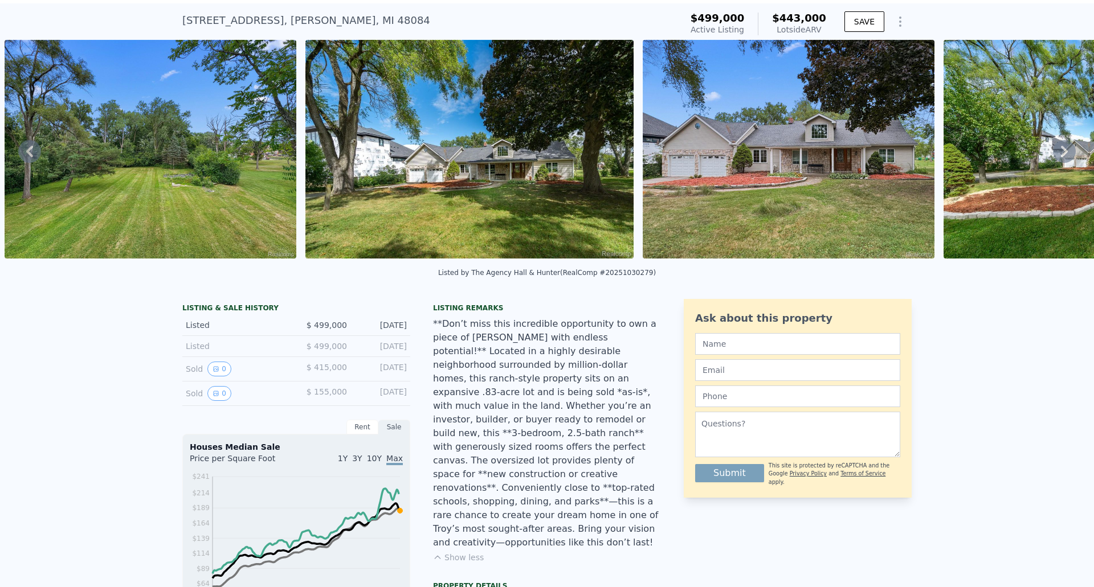
click at [1061, 153] on icon at bounding box center [1064, 151] width 7 height 11
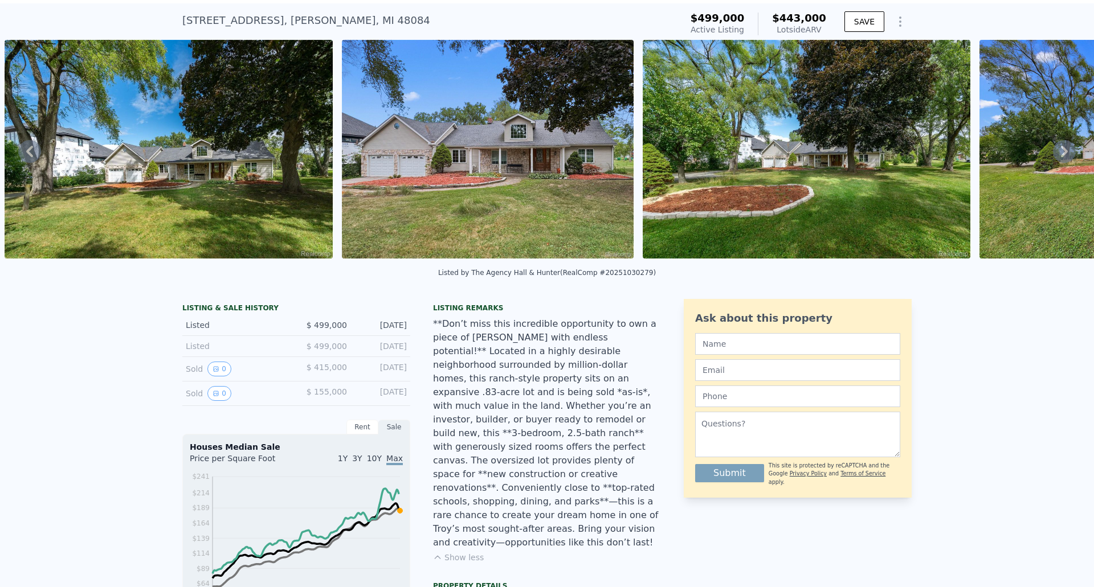
click at [1061, 153] on icon at bounding box center [1064, 151] width 7 height 11
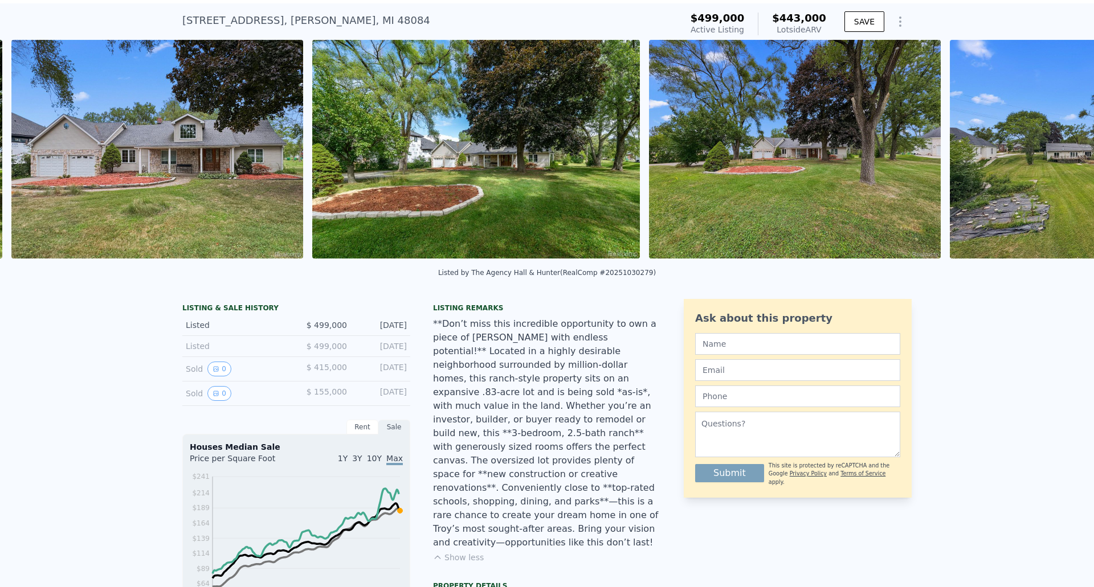
scroll to position [0, 10527]
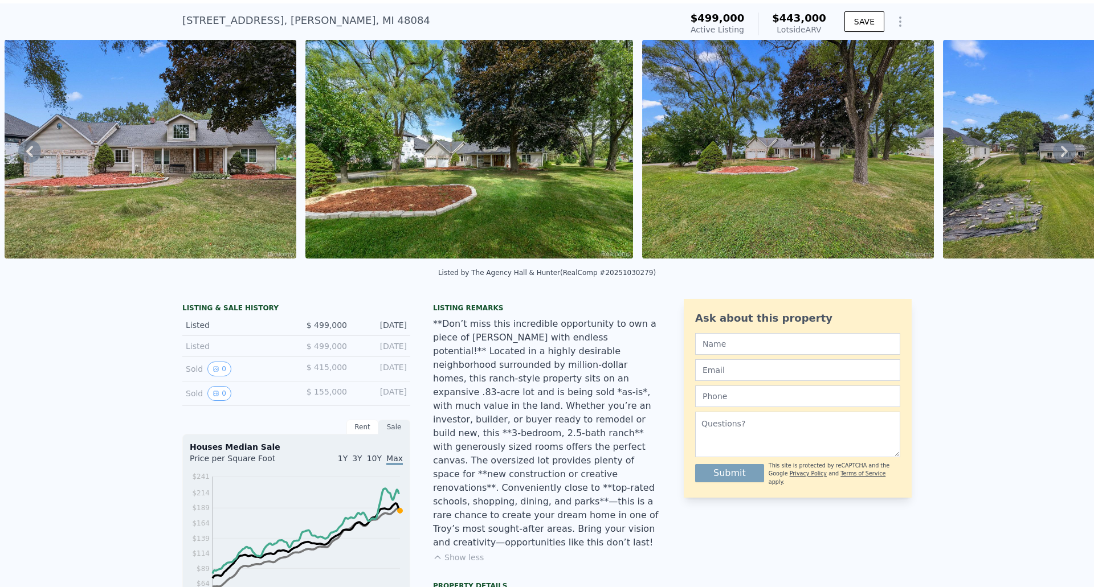
click at [1061, 153] on icon at bounding box center [1064, 151] width 7 height 11
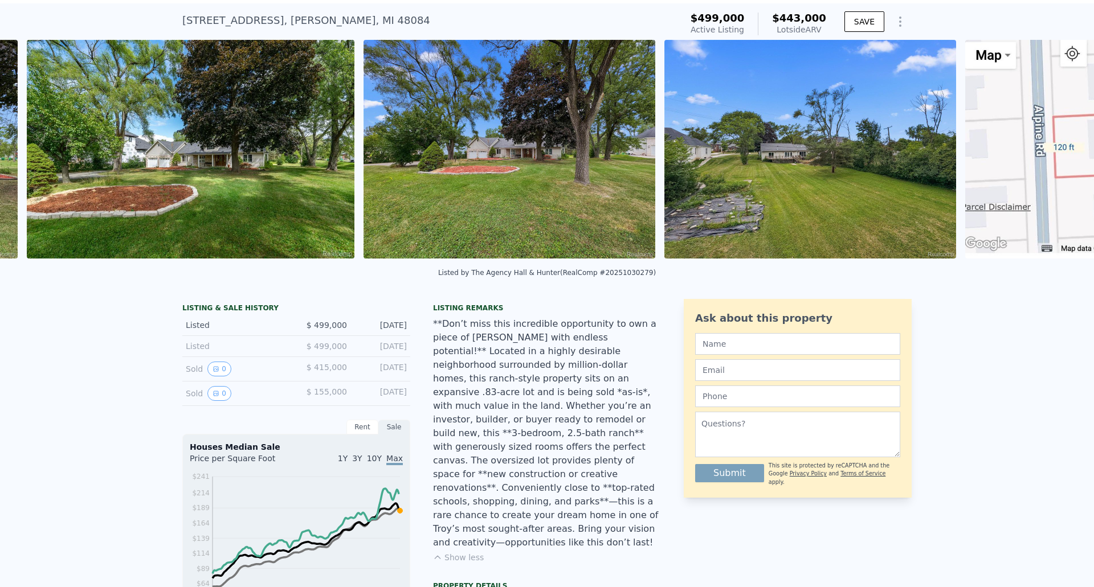
scroll to position [0, 10828]
